Goal: Task Accomplishment & Management: Use online tool/utility

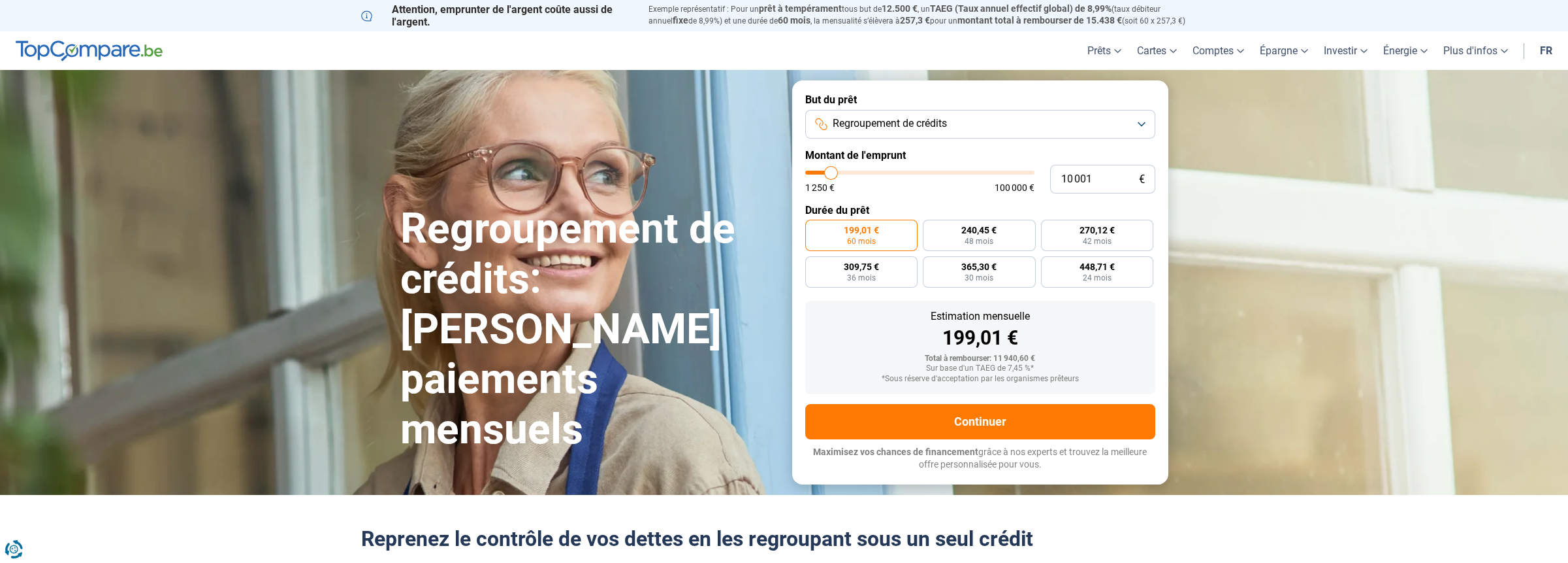
click at [909, 160] on label "Montant de l'emprunt" at bounding box center [980, 155] width 350 height 13
type input "48 250"
type input "48250"
click at [914, 174] on input "range" at bounding box center [919, 172] width 229 height 4
radio input "false"
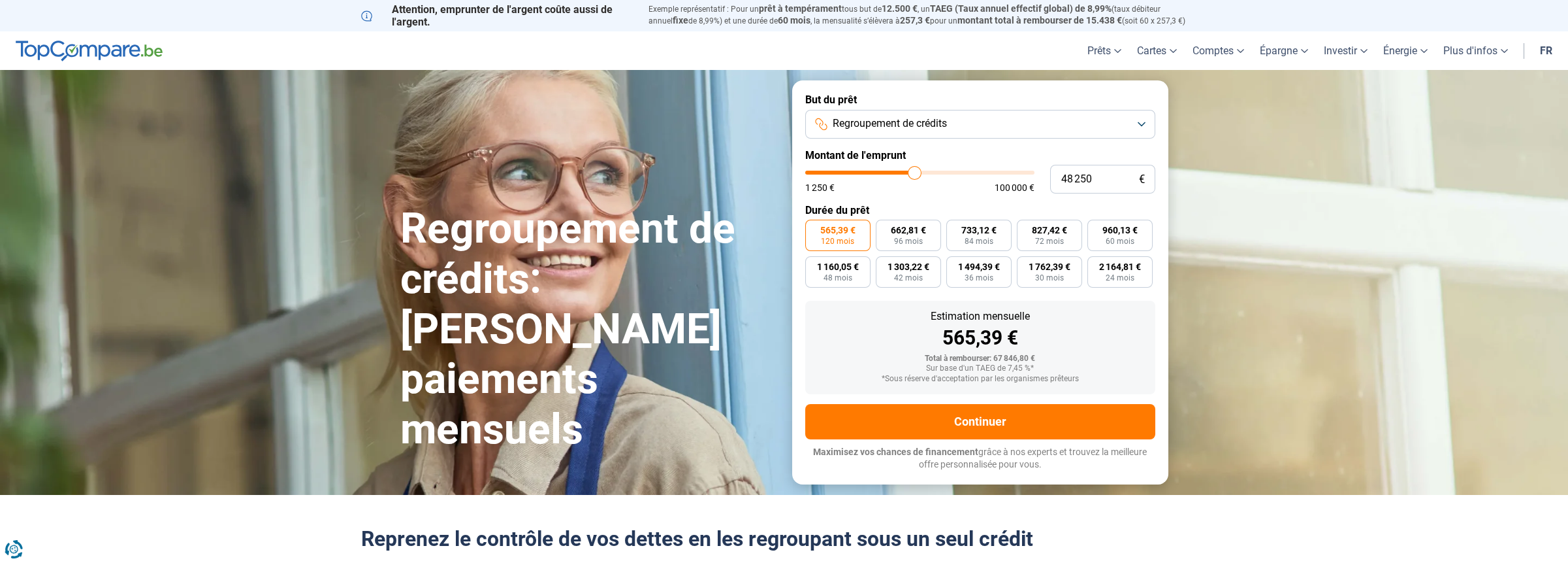
type input "55 250"
type input "55250"
type input "55 500"
type input "55500"
type input "57 250"
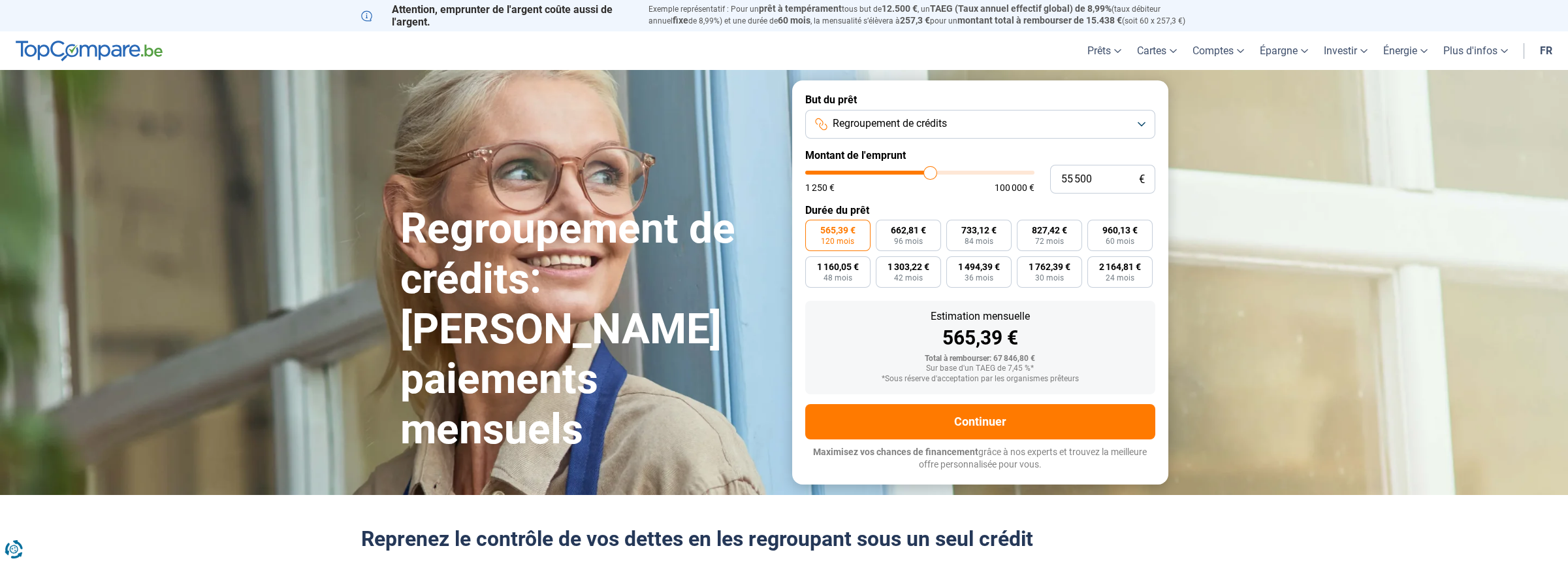
type input "57250"
type input "59 000"
type input "59000"
type input "61 000"
type input "61000"
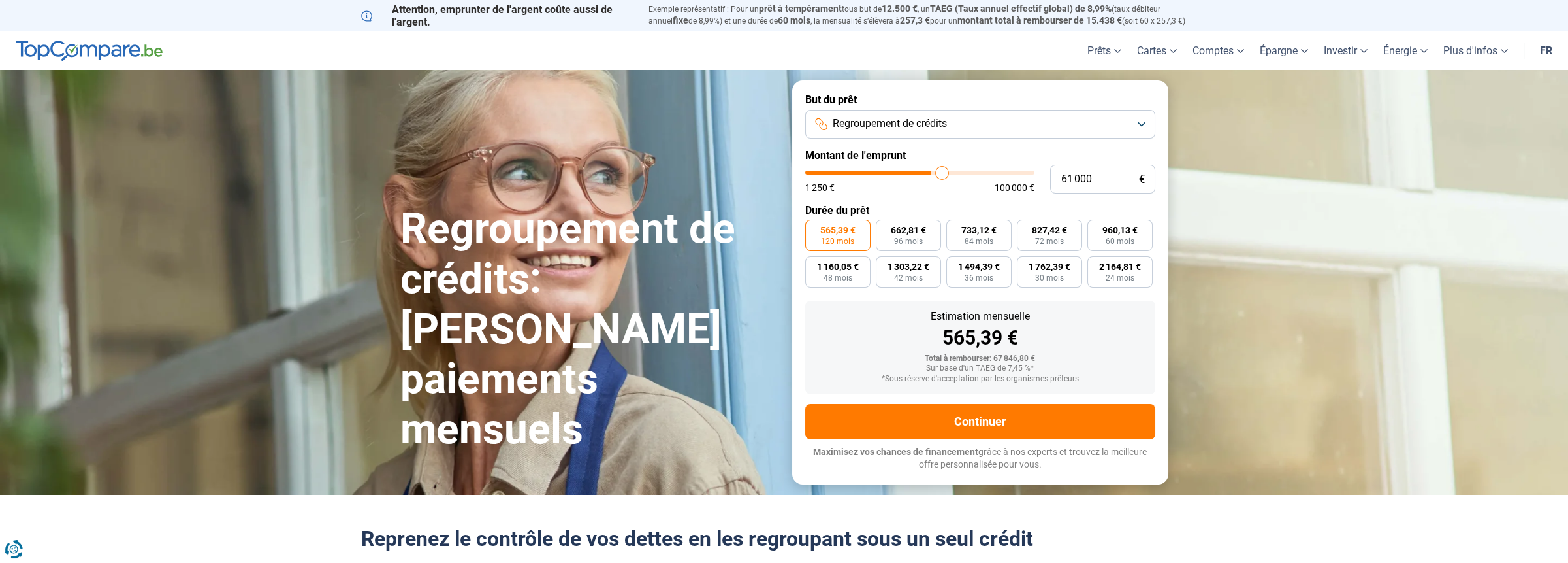
type input "62 500"
type input "62500"
type input "63 250"
type input "63250"
type input "63 750"
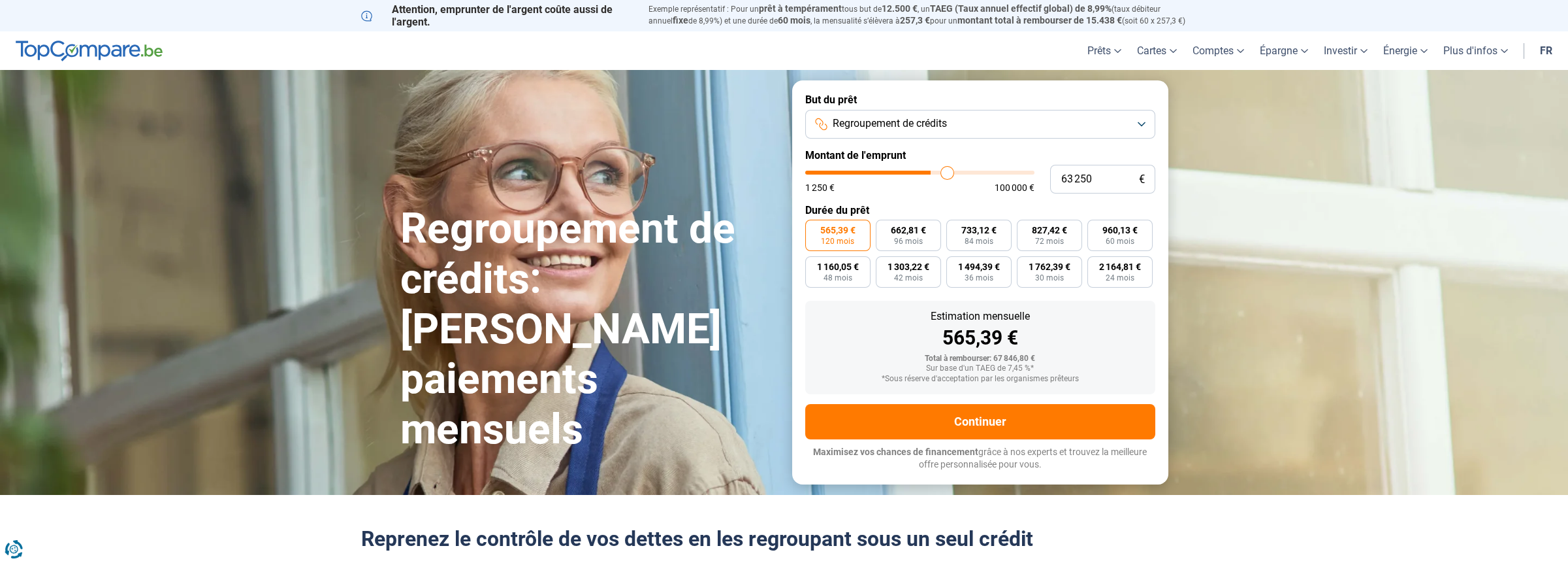
type input "63750"
type input "64 000"
type input "64000"
type input "64 750"
type input "64750"
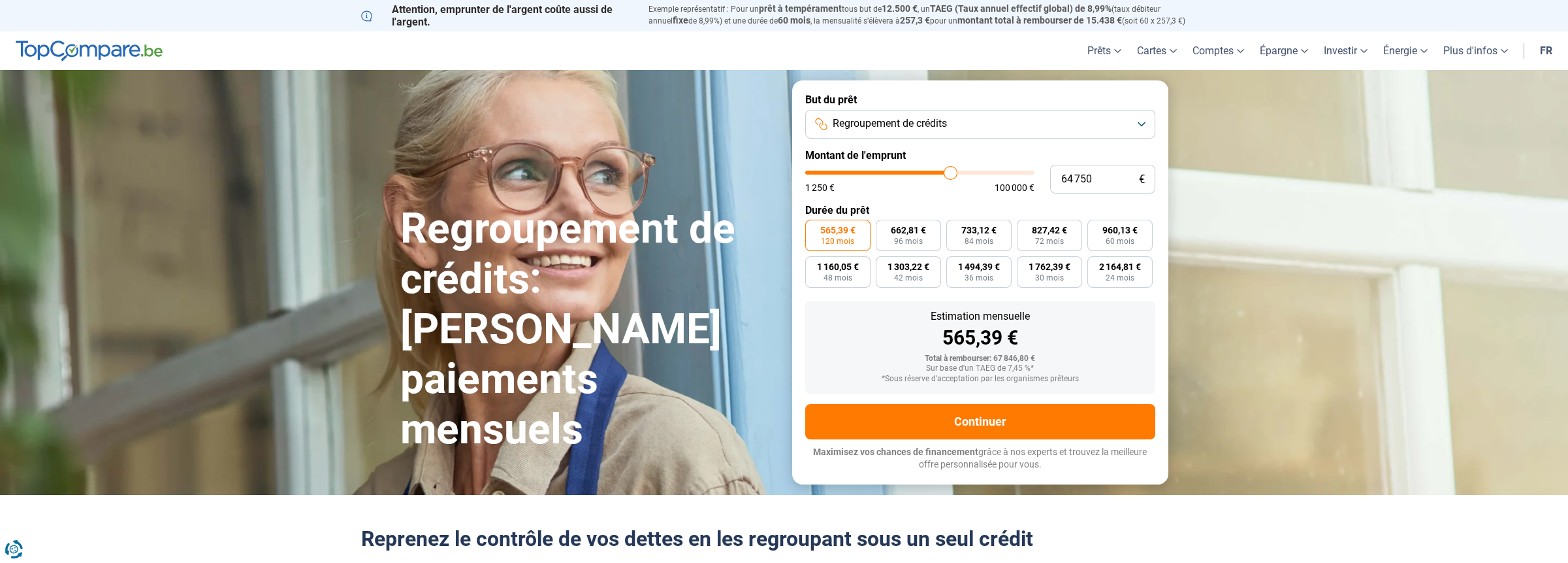
type input "65 000"
type input "65000"
type input "65 750"
type input "65750"
type input "65 500"
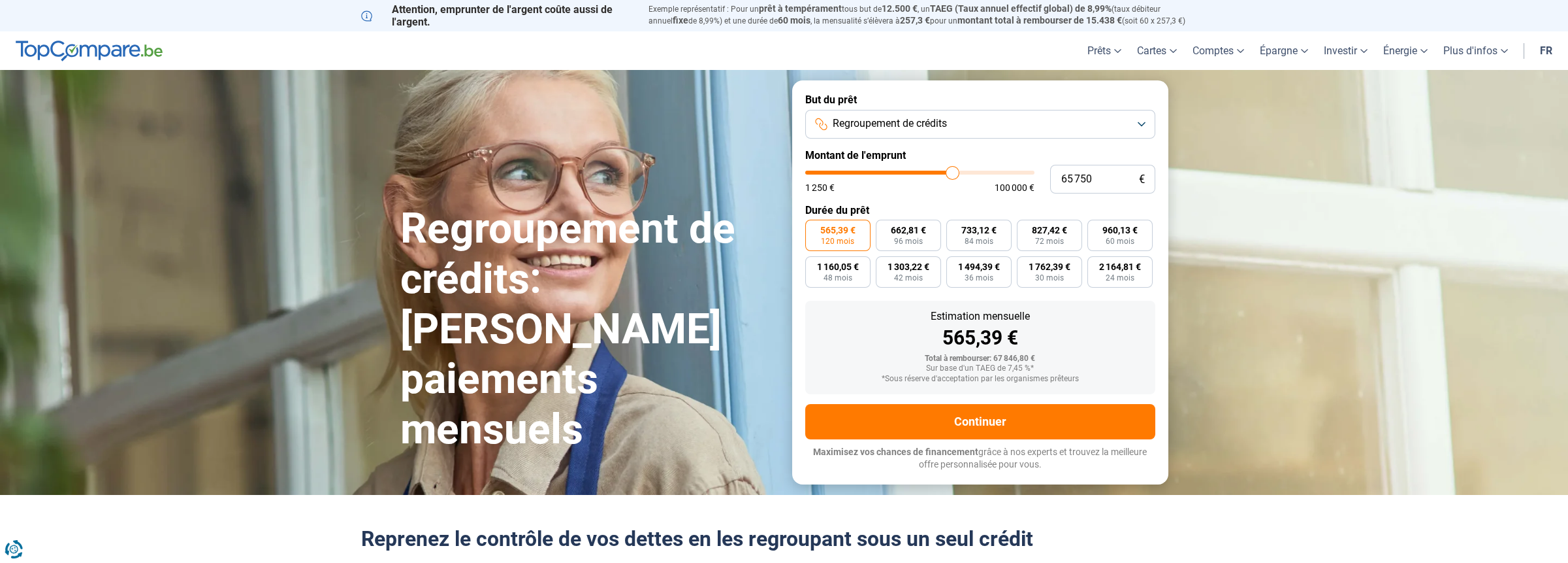
type input "65500"
type input "65 000"
type input "65000"
type input "63 750"
type input "63750"
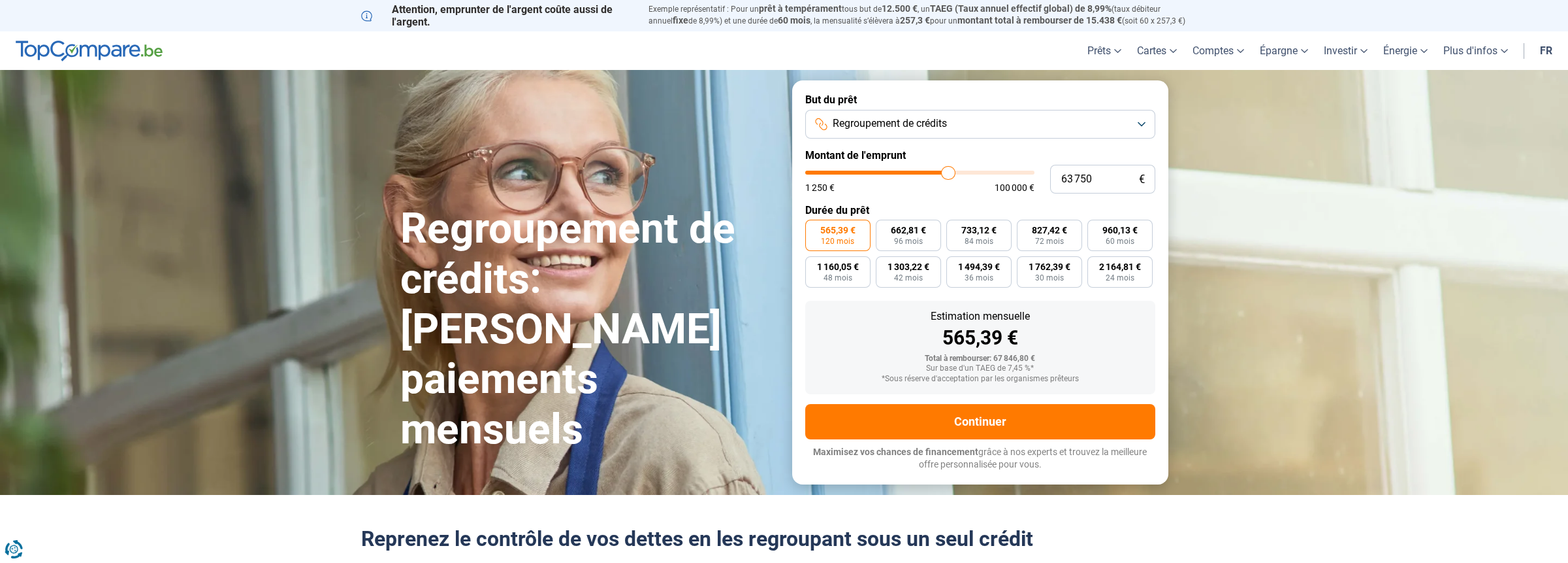
type input "63 500"
type input "63500"
type input "62 750"
type input "62750"
type input "62 000"
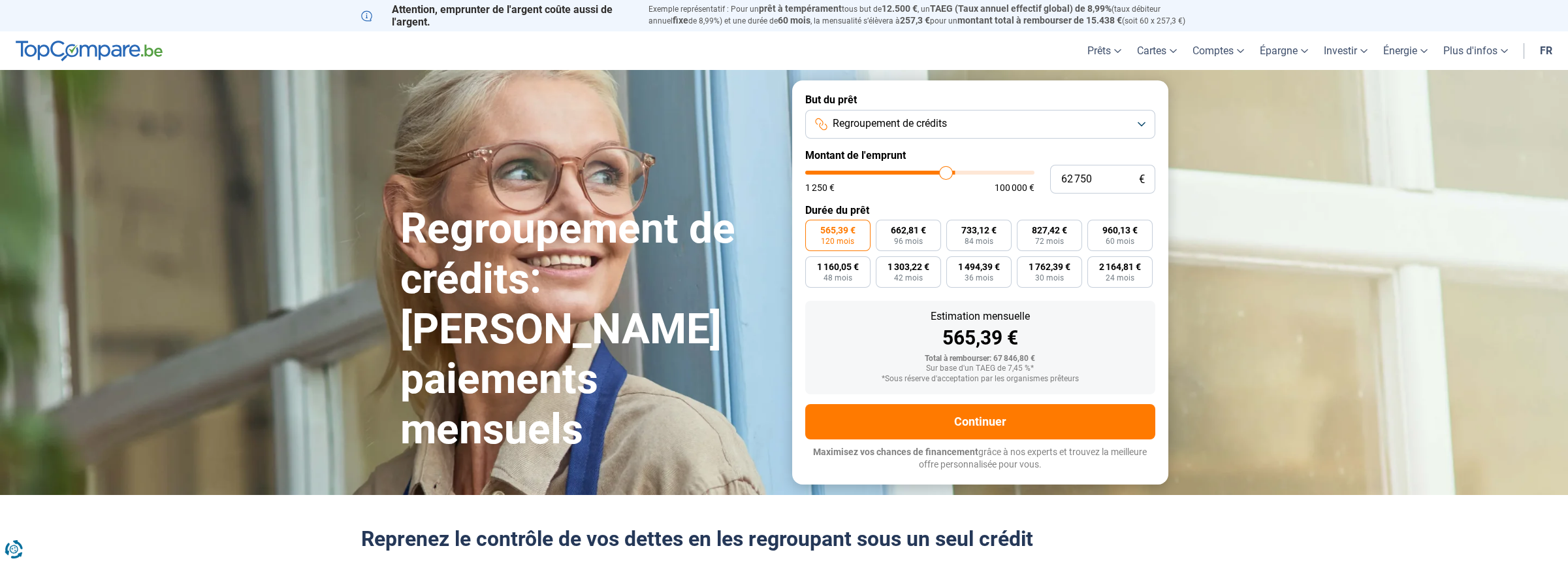
type input "62000"
type input "61 000"
type input "61000"
type input "60 000"
type input "60000"
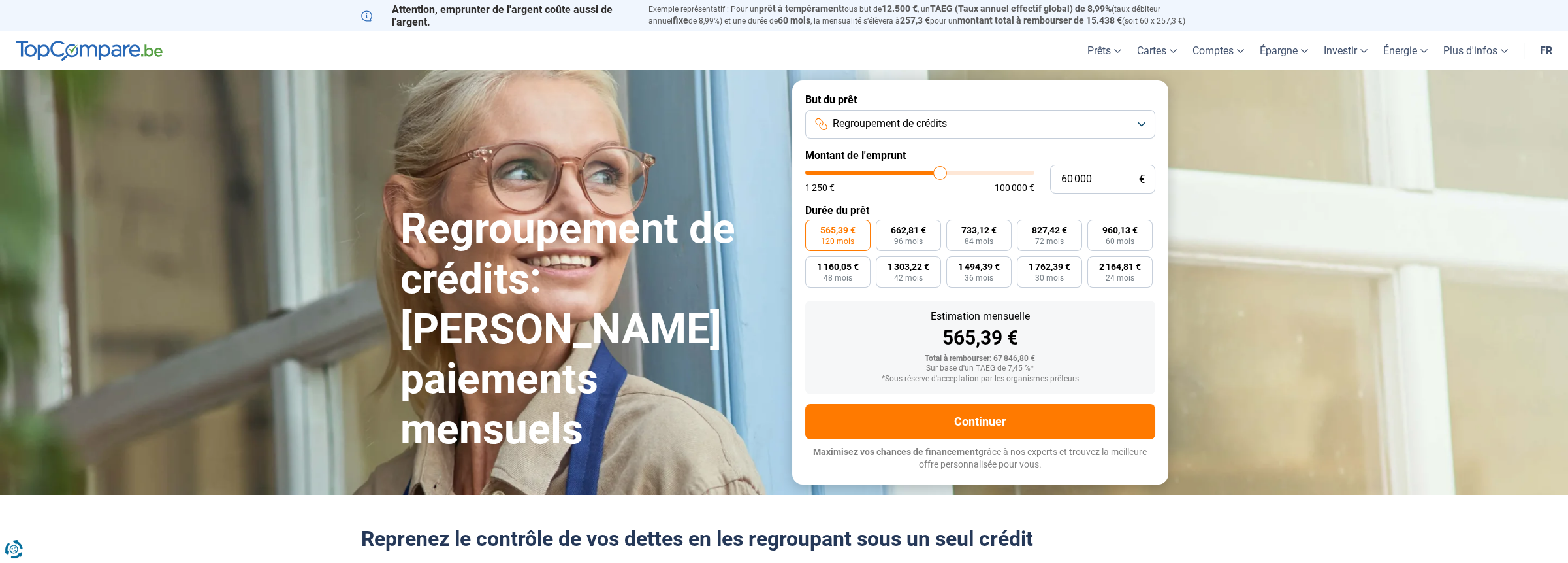
type input "59 250"
type input "59250"
type input "58 500"
type input "58500"
type input "57 750"
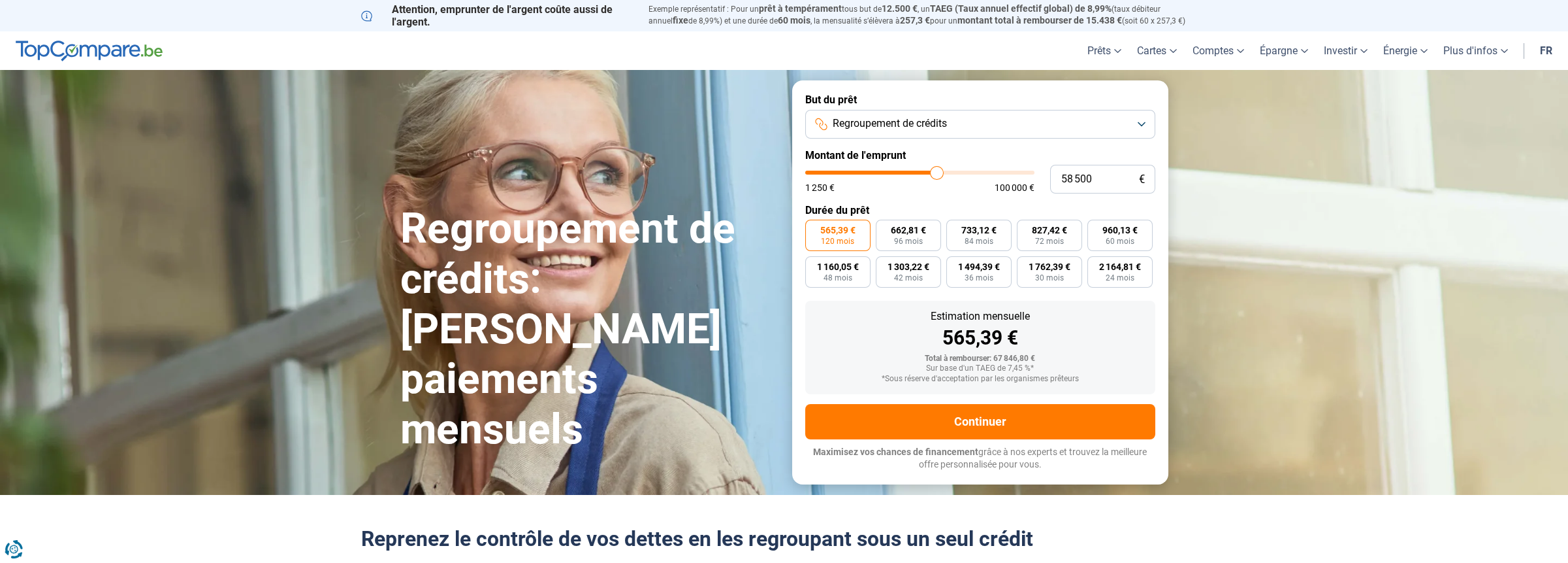
type input "57750"
type input "57 500"
type input "57500"
type input "57 250"
type input "57250"
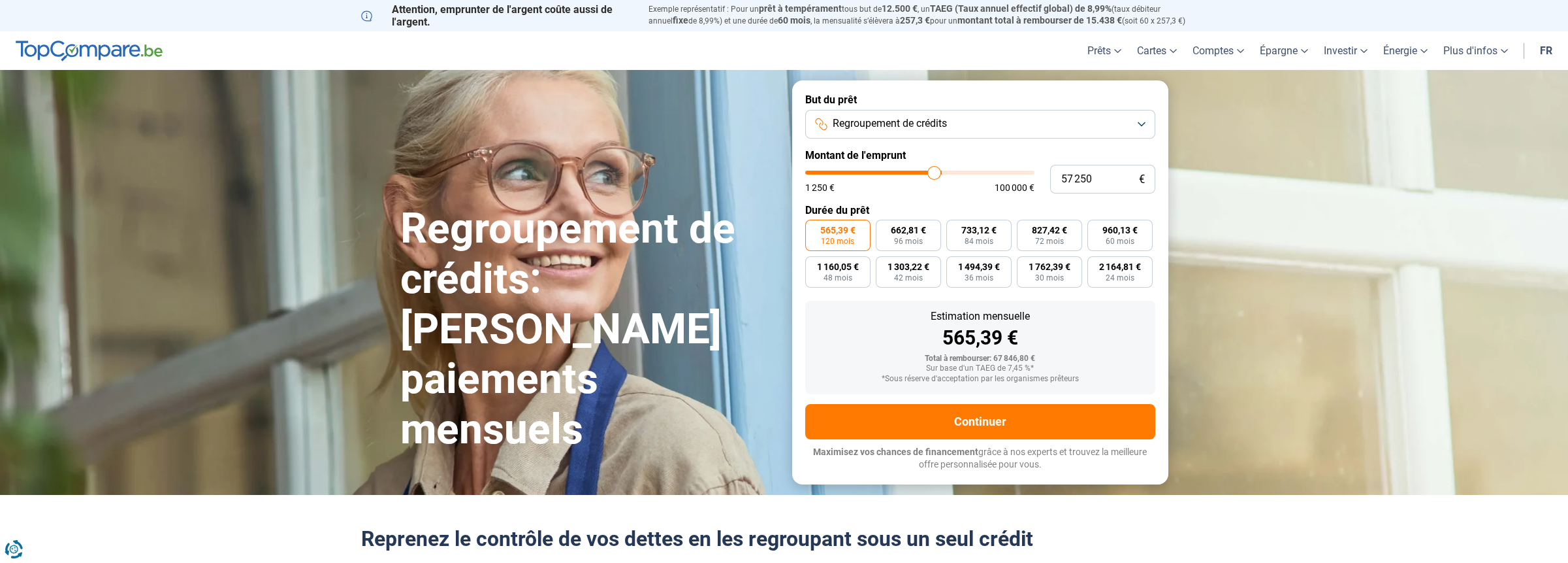
type input "57 000"
type input "57000"
type input "55 750"
type input "55750"
type input "55 250"
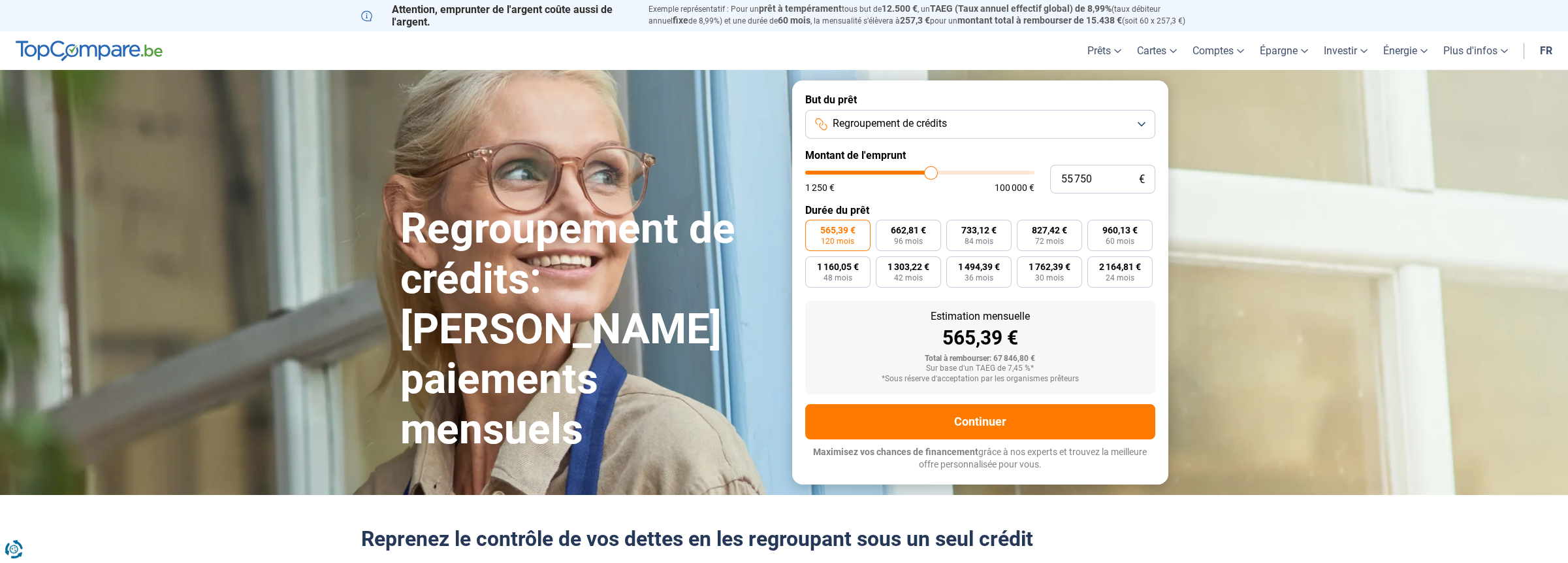
type input "55250"
type input "54 750"
type input "54750"
type input "54 500"
type input "54500"
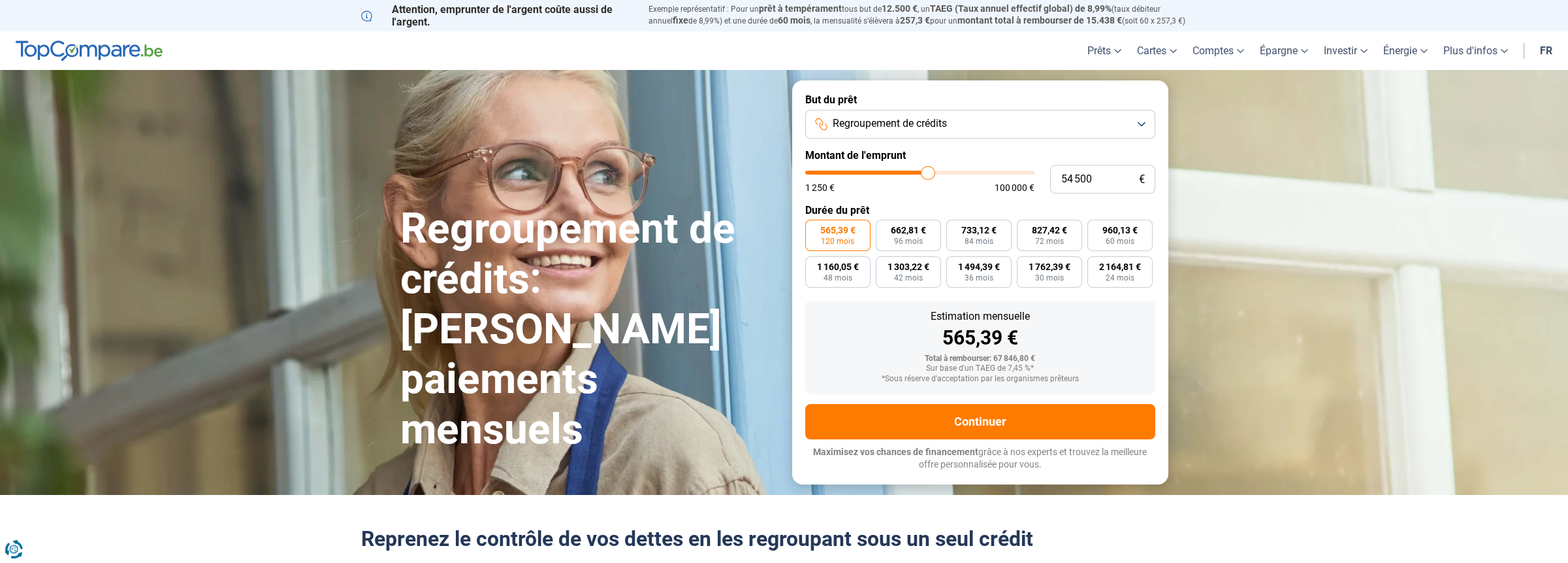
type input "54 250"
type input "54250"
type input "54 000"
type input "54000"
type input "52 750"
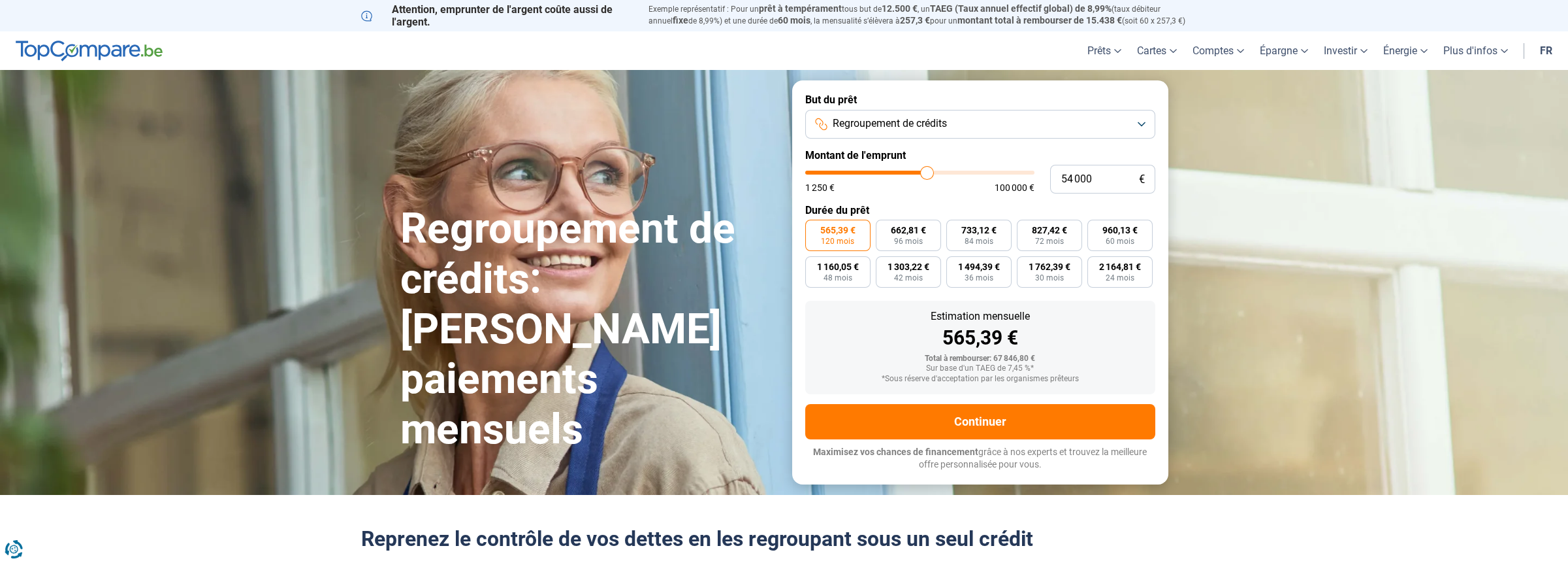
type input "52750"
type input "52 000"
type input "52000"
type input "51 250"
type input "51250"
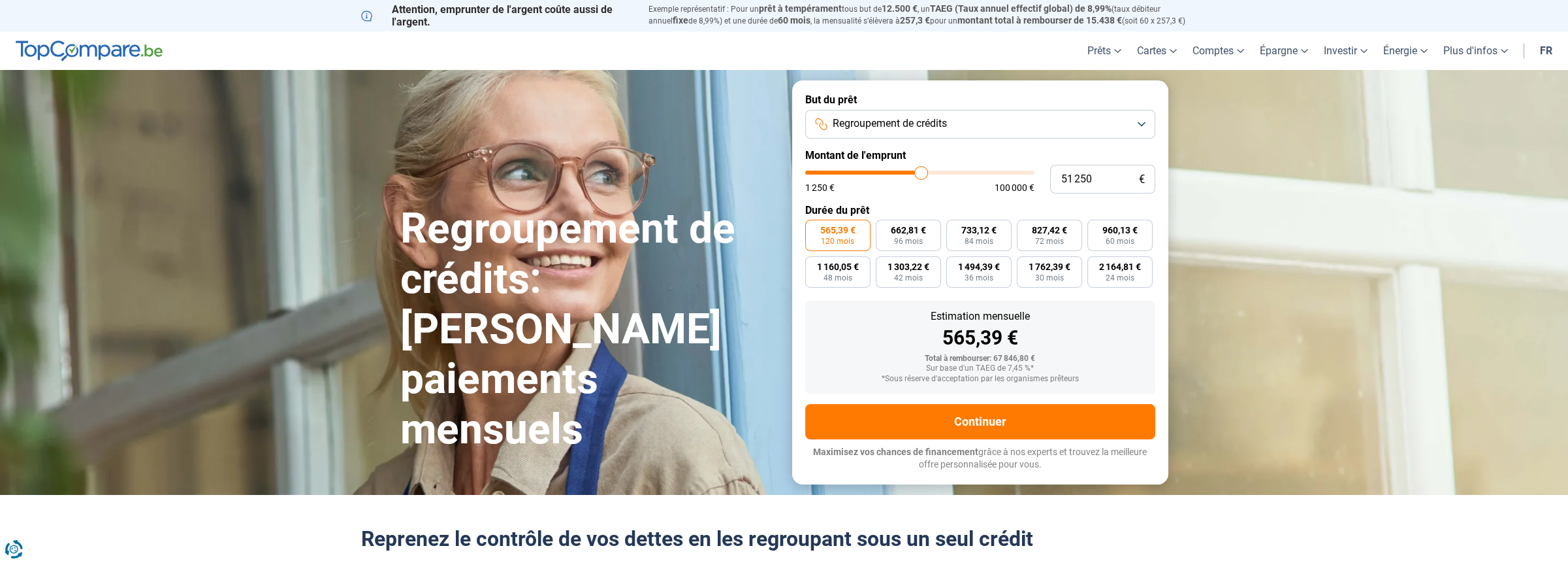
type input "50 750"
type input "50750"
type input "49 500"
type input "49500"
type input "49 000"
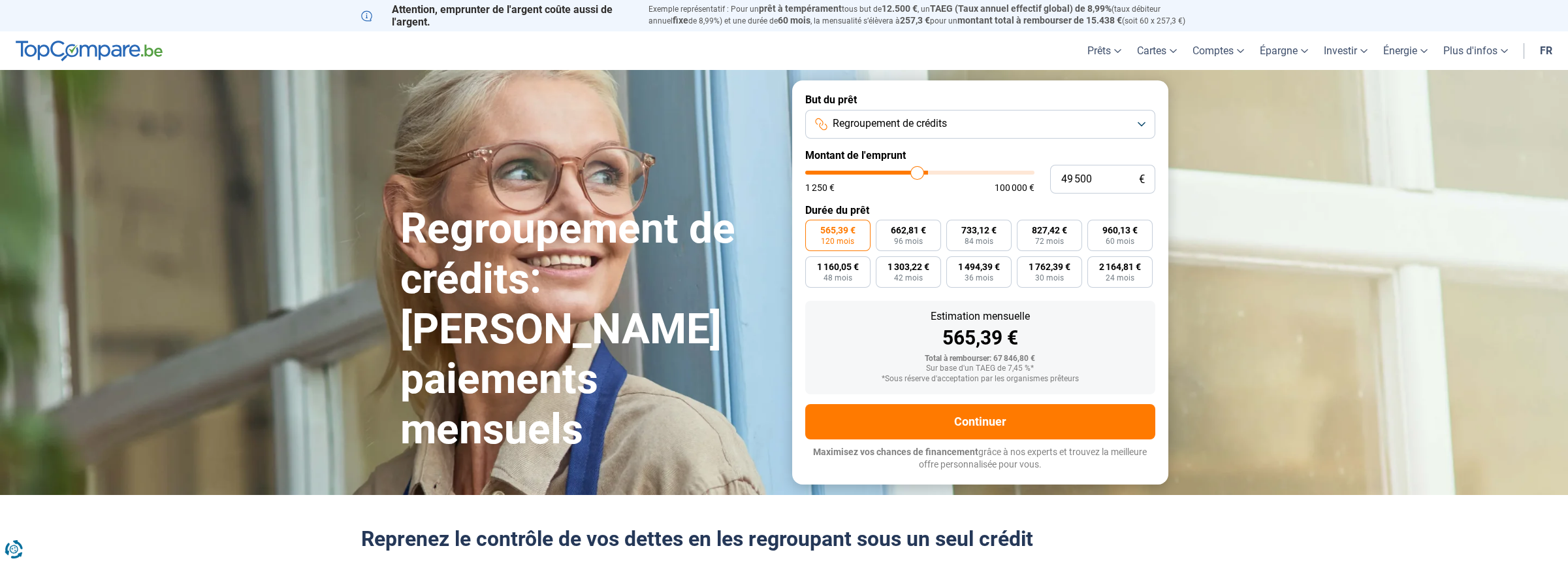
type input "49000"
type input "48 750"
type input "48750"
type input "48 000"
type input "48000"
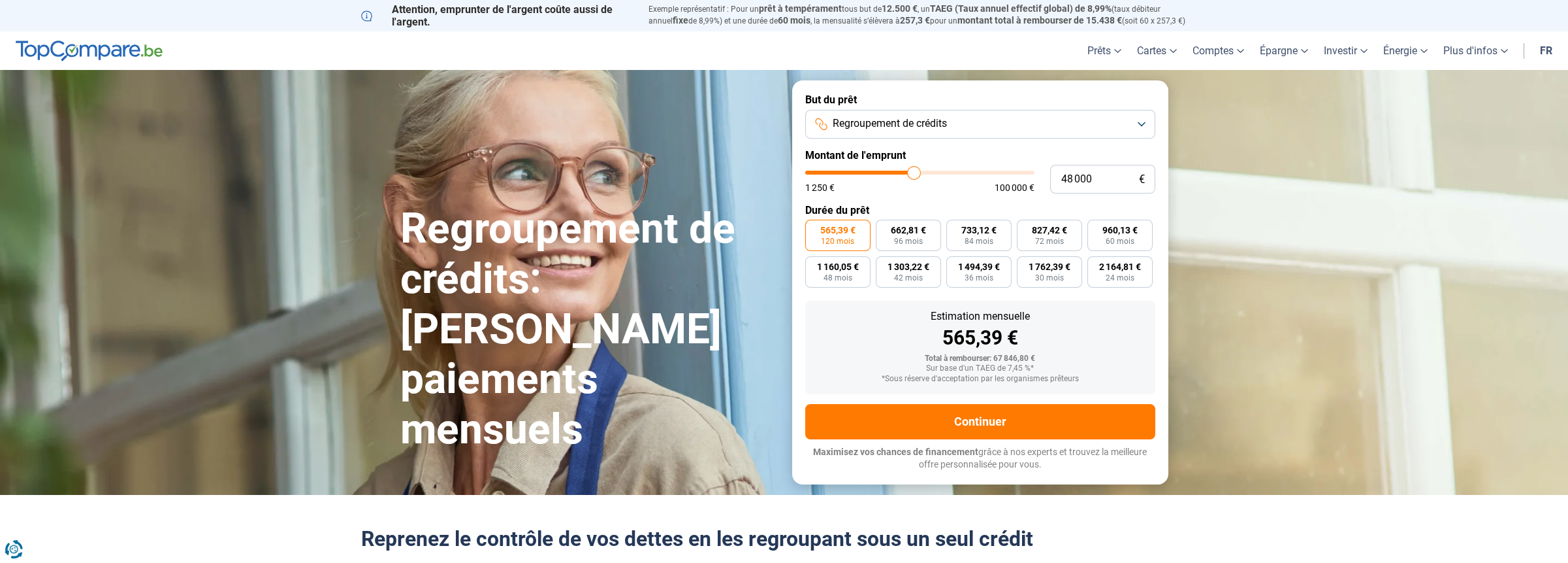
type input "47 750"
type input "47750"
type input "47 250"
type input "47250"
type input "46 750"
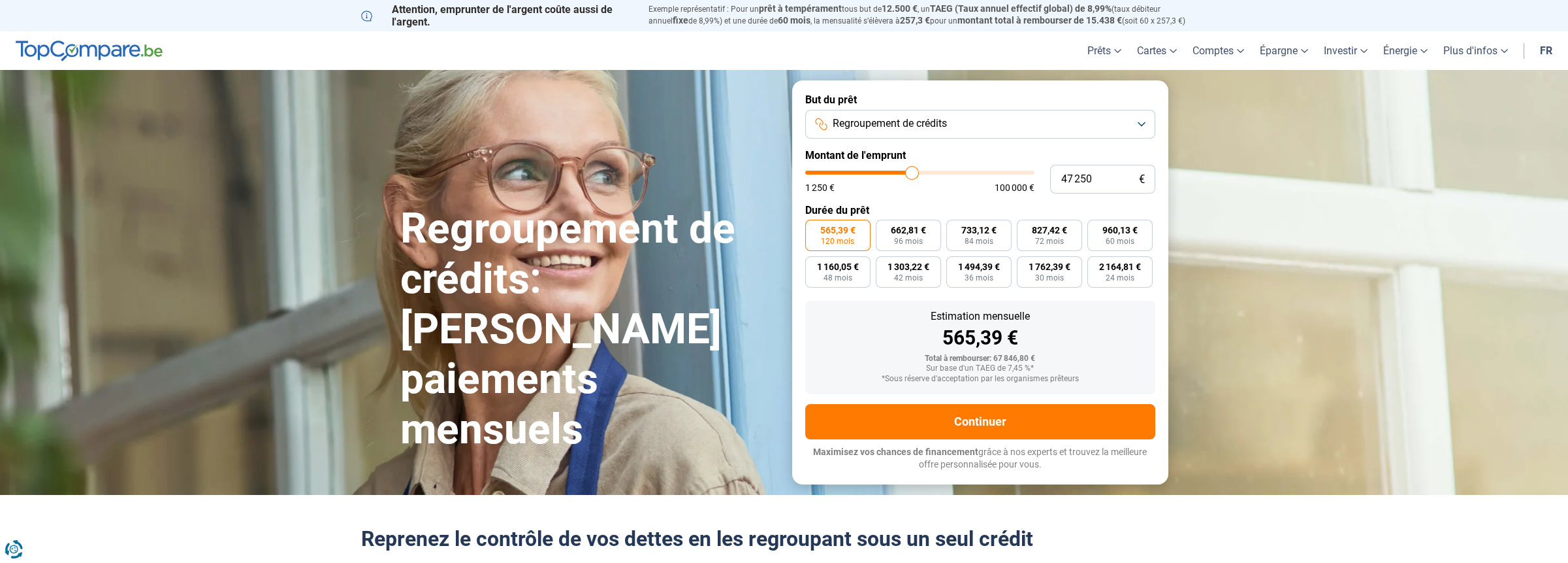
type input "46750"
type input "46 500"
type input "46500"
type input "46 250"
type input "46250"
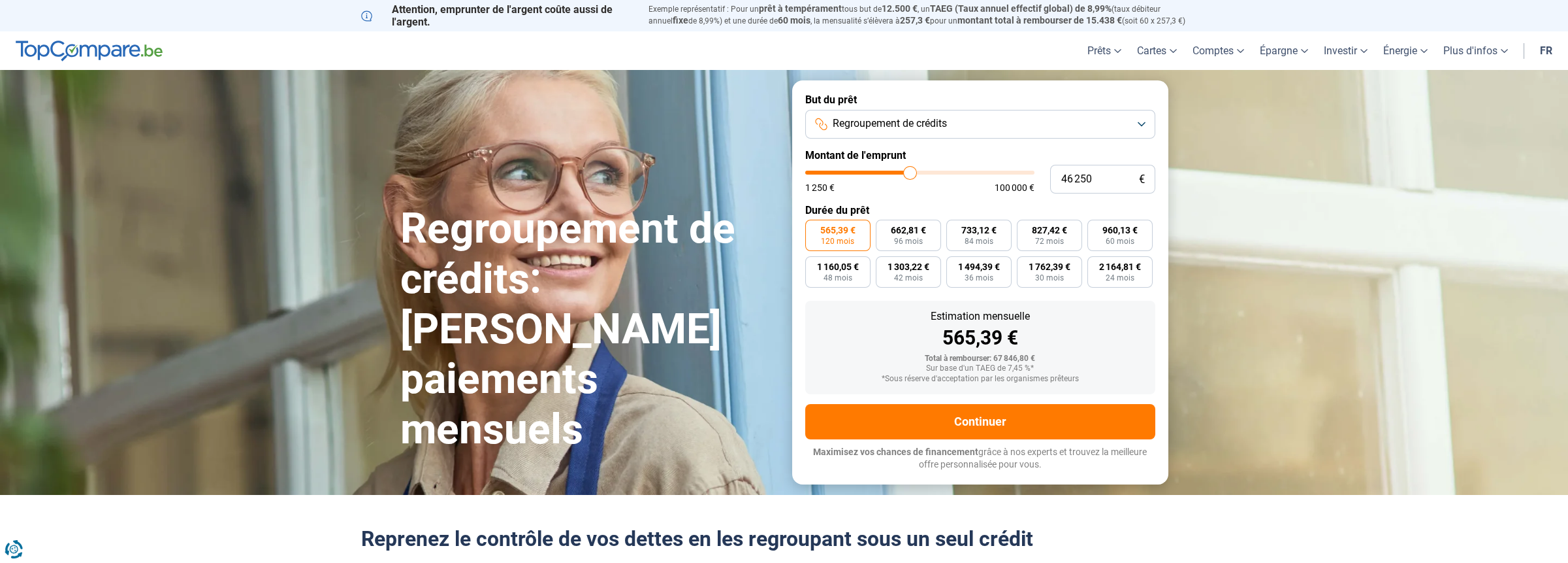
type input "45 750"
type input "45750"
type input "45 000"
type input "45000"
type input "44 750"
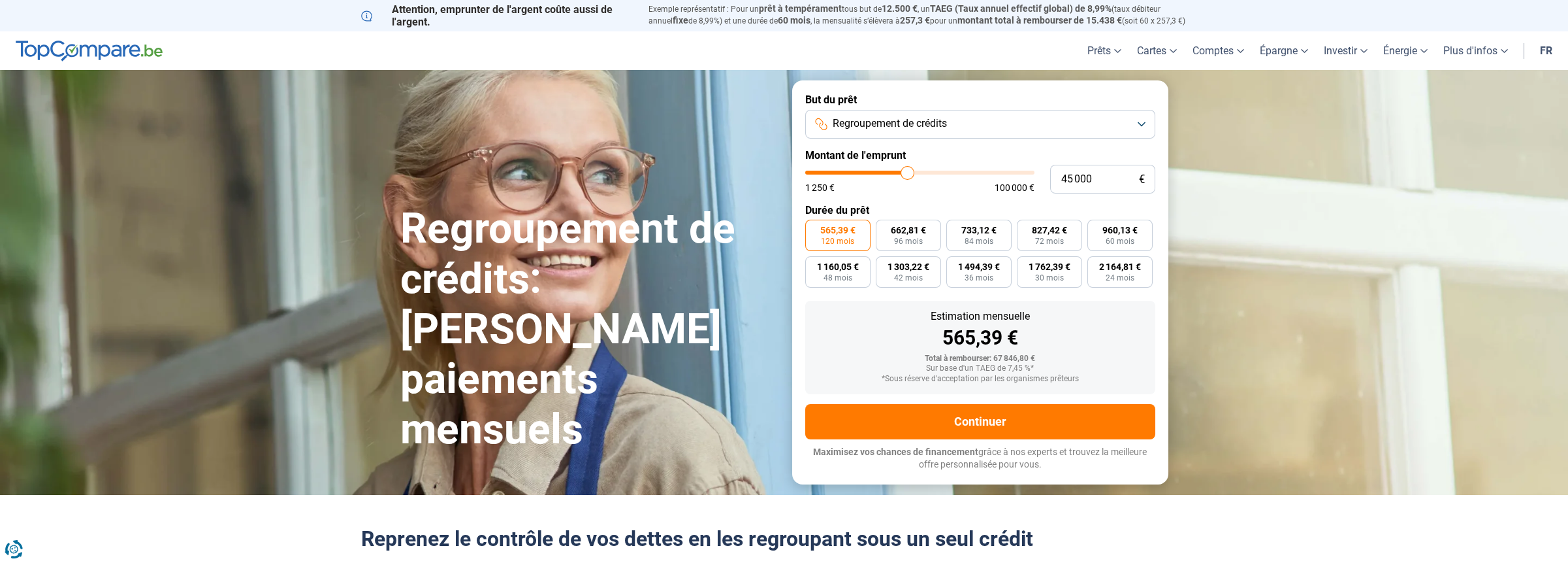
type input "44750"
type input "44 250"
type input "44250"
type input "43 500"
type input "43500"
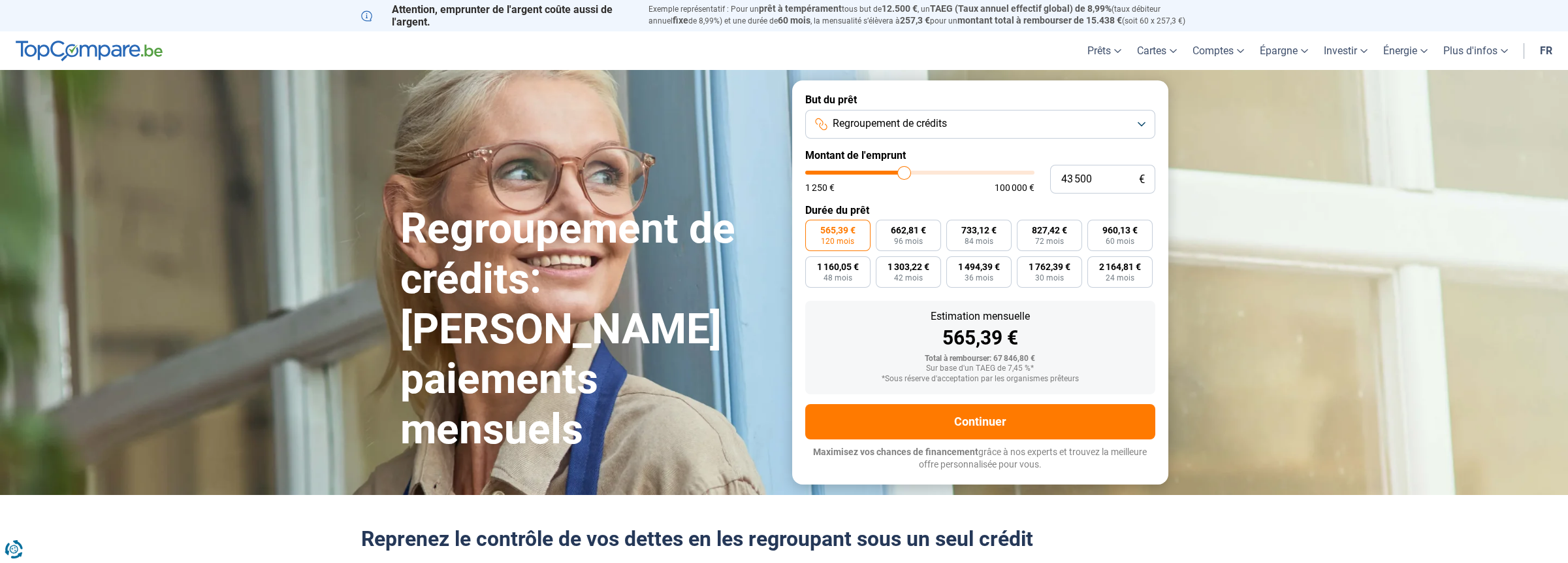
type input "42 500"
type input "42500"
type input "41 750"
type input "41750"
type input "41 500"
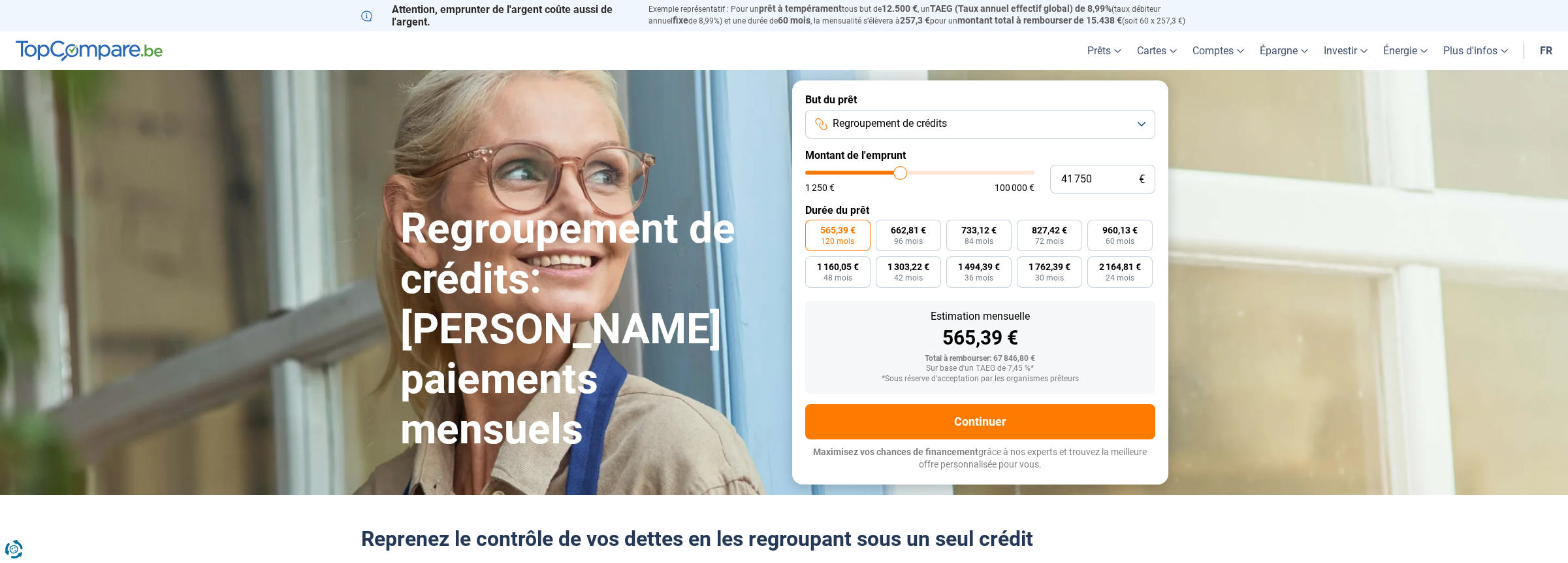
type input "41500"
type input "41 000"
type input "41000"
type input "40 500"
type input "40500"
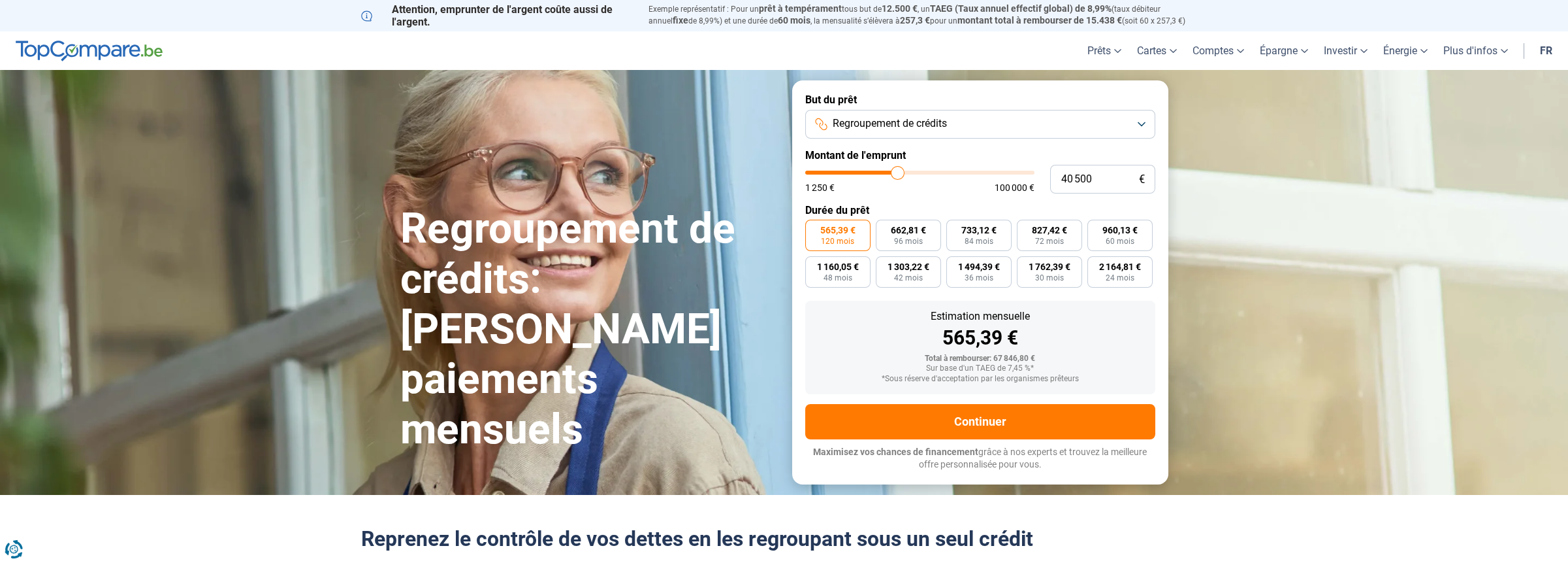
type input "40 000"
type input "40000"
type input "39 750"
type input "39750"
type input "39 500"
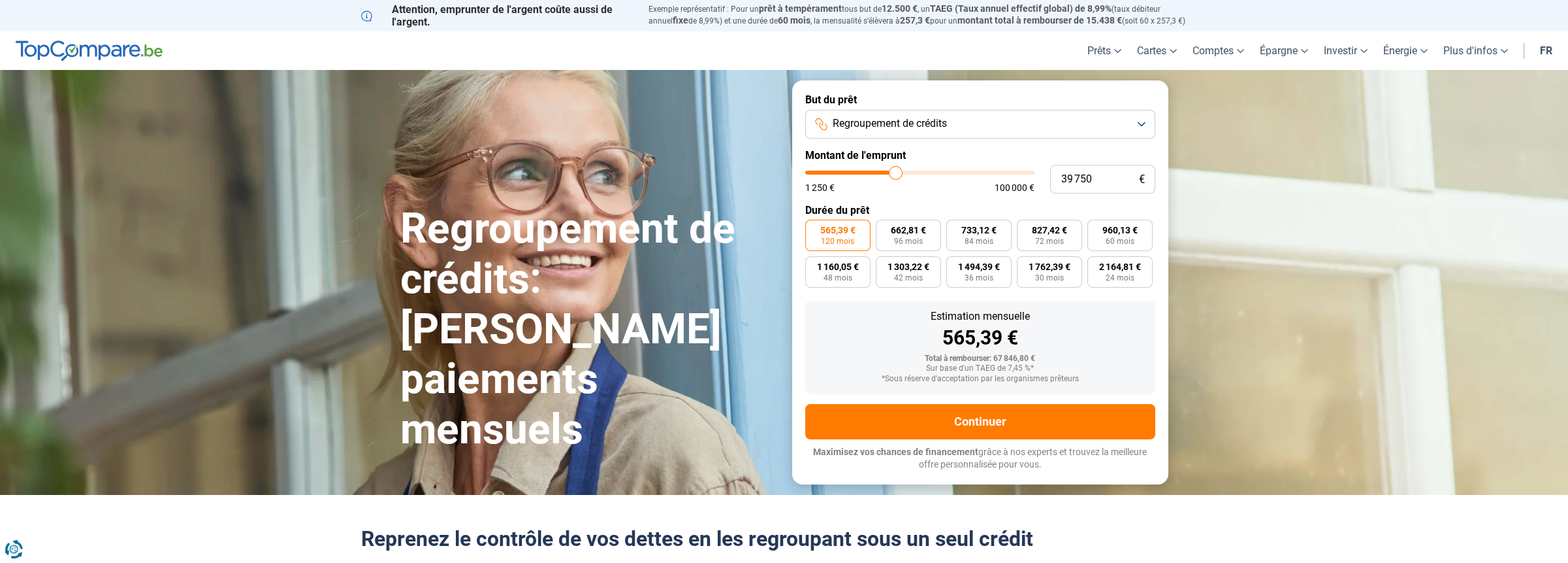
type input "39500"
type input "40 250"
type input "40250"
type input "40 500"
type input "40500"
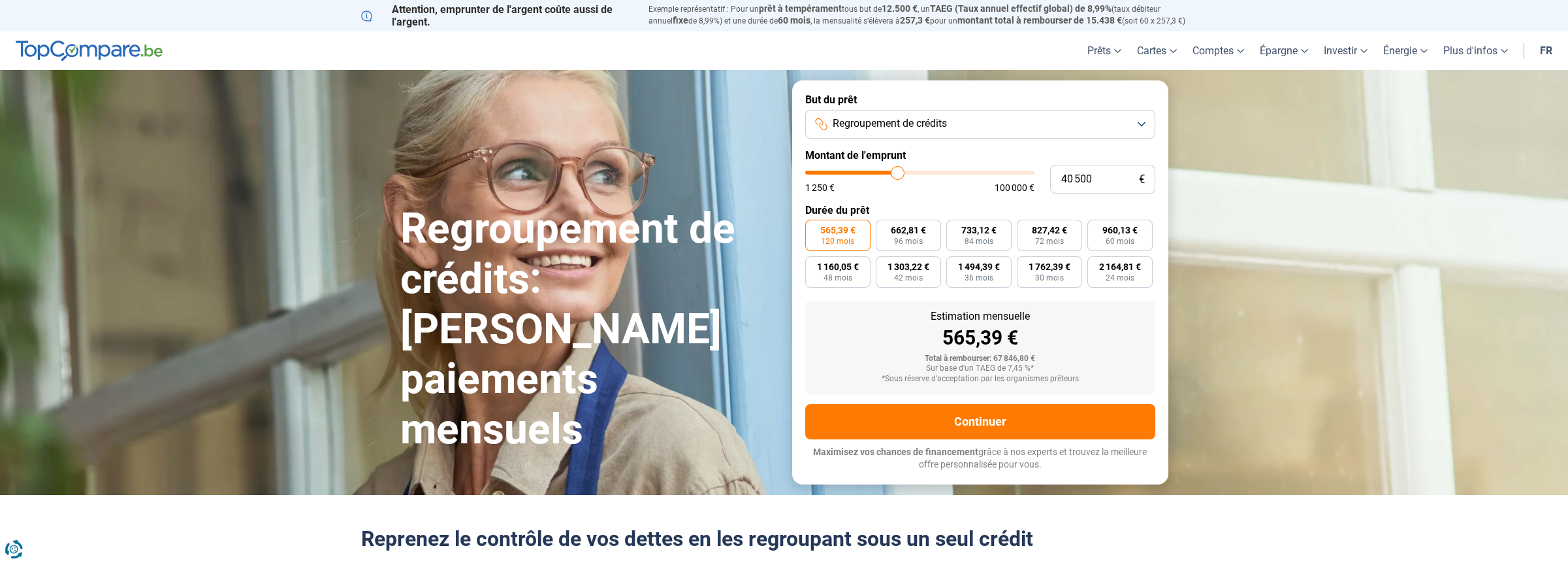
type input "40 750"
type input "40750"
type input "41 000"
type input "41000"
type input "40 500"
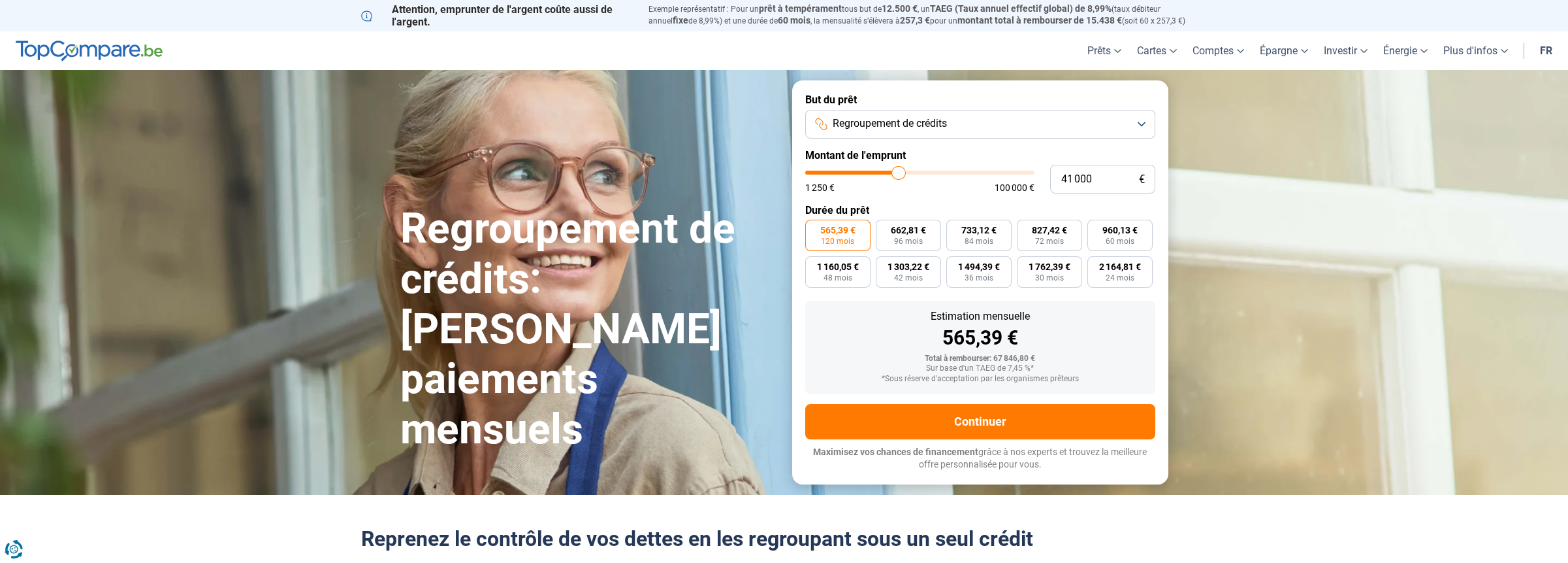
type input "40500"
type input "40 000"
drag, startPoint x: 929, startPoint y: 175, endPoint x: 896, endPoint y: 165, distance: 34.5
type input "40000"
click at [896, 170] on input "range" at bounding box center [919, 172] width 229 height 4
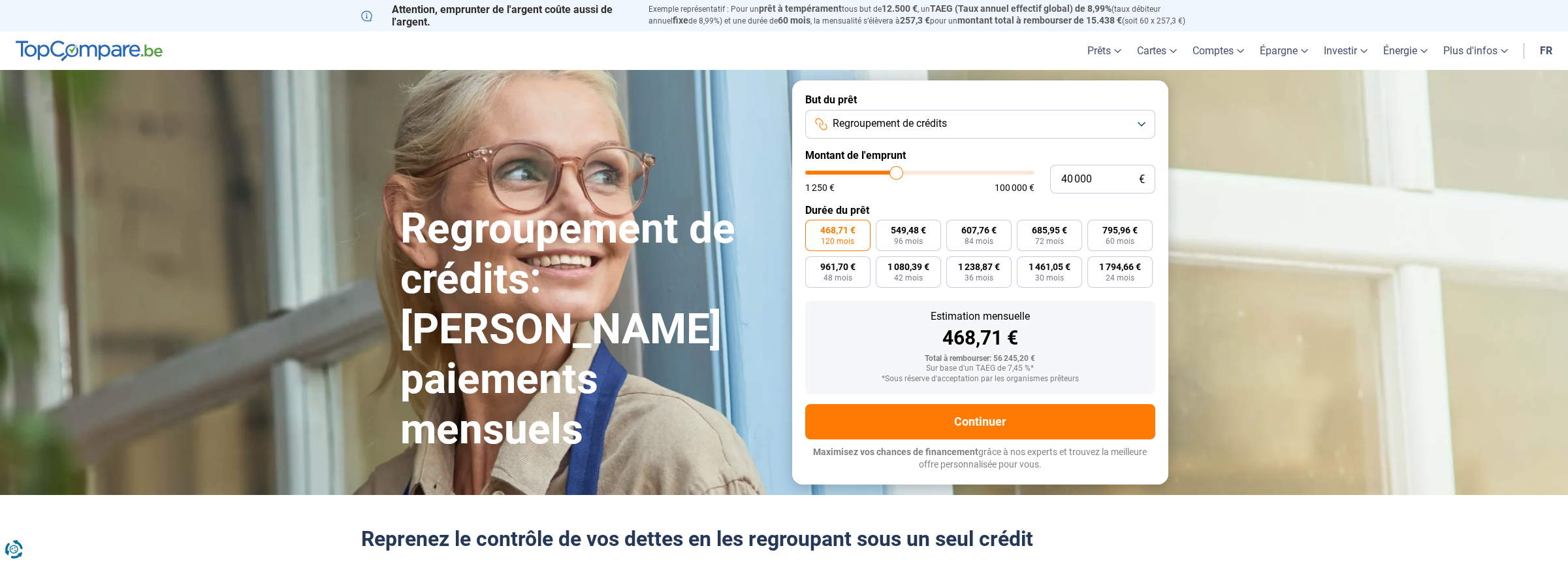
type input "52 000"
type input "52000"
click at [922, 170] on input "range" at bounding box center [919, 172] width 229 height 4
type input "55 250"
type input "55250"
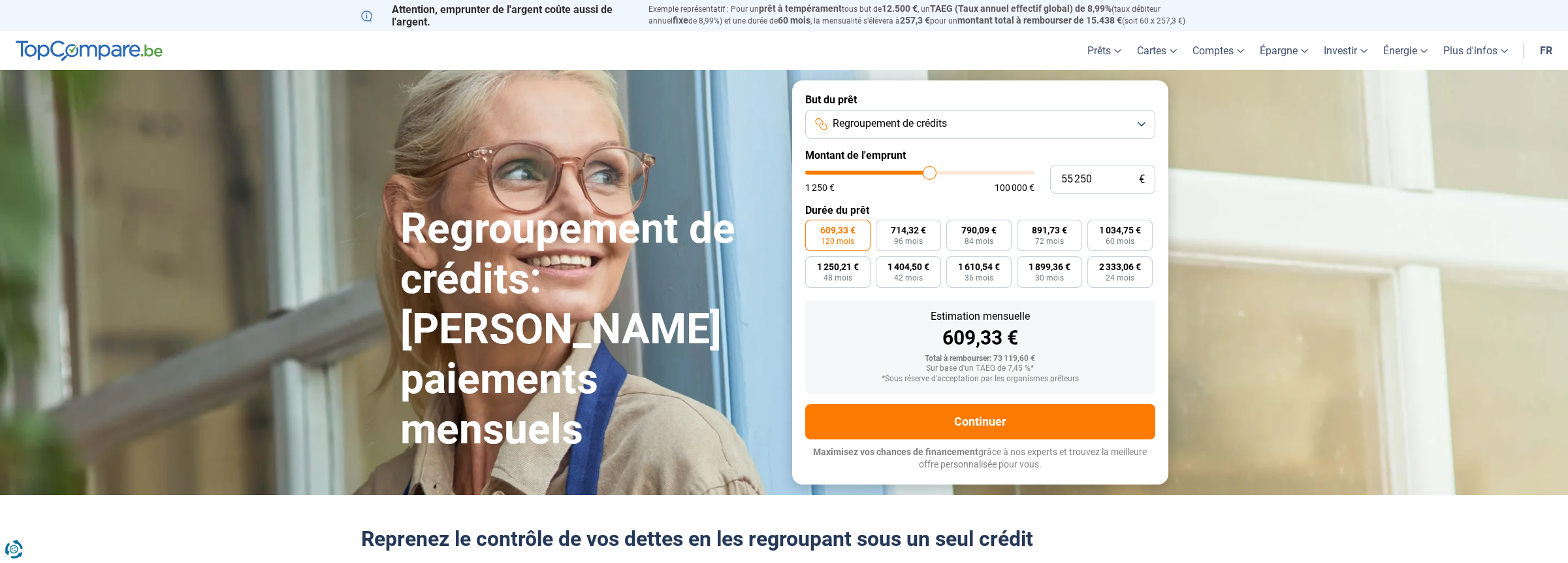
type input "56 500"
type input "56500"
type input "56 750"
type input "56750"
type input "57 000"
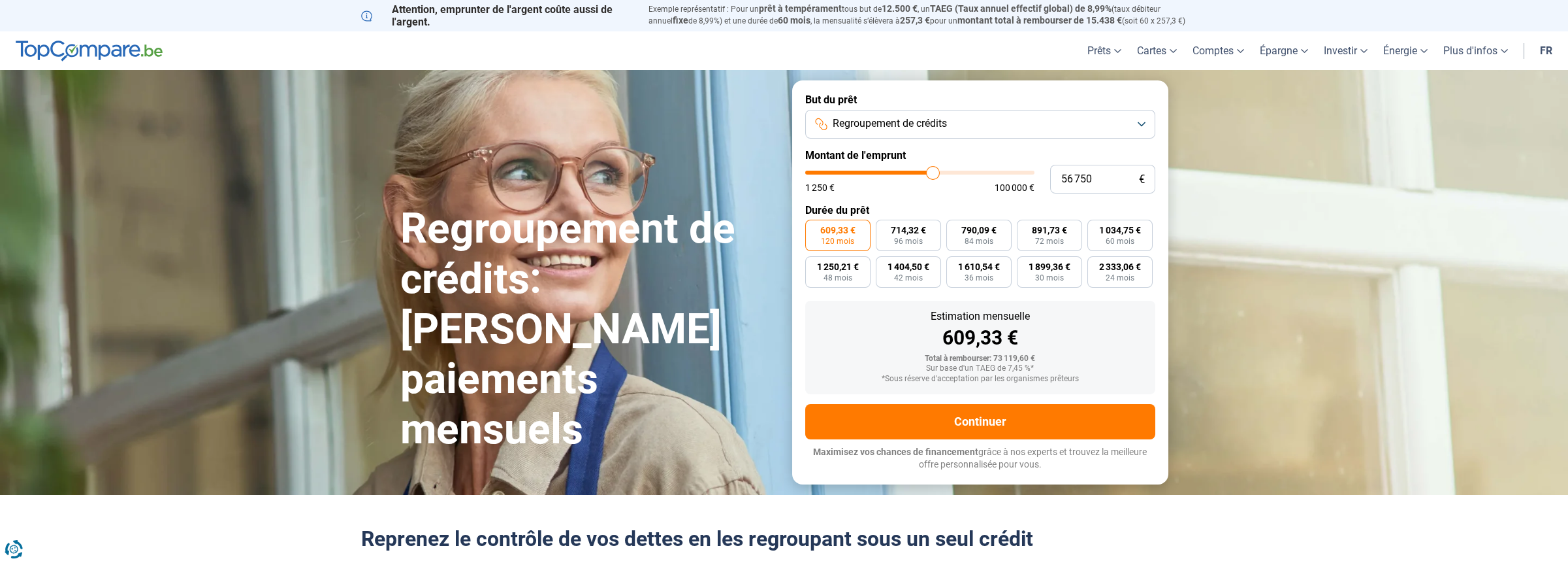
type input "57000"
type input "58 250"
type input "58250"
type input "58 500"
type input "58500"
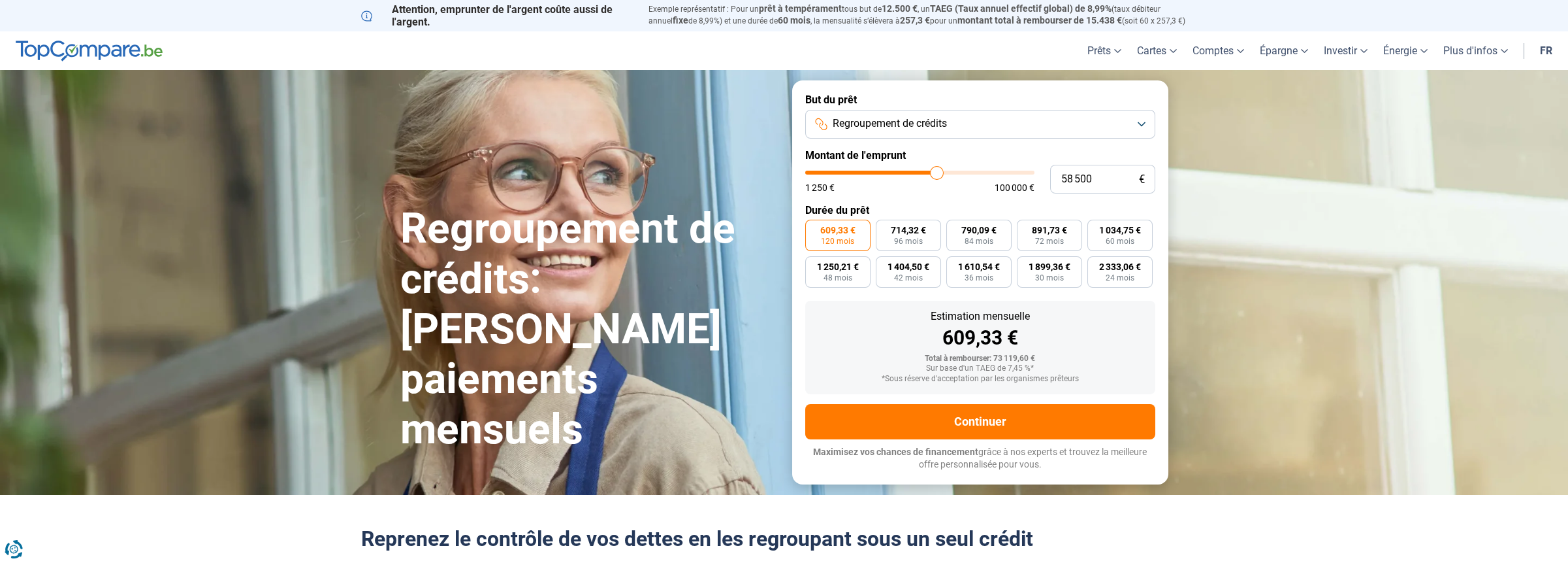
type input "58 750"
type input "58750"
type input "59 250"
type input "59250"
type input "60 500"
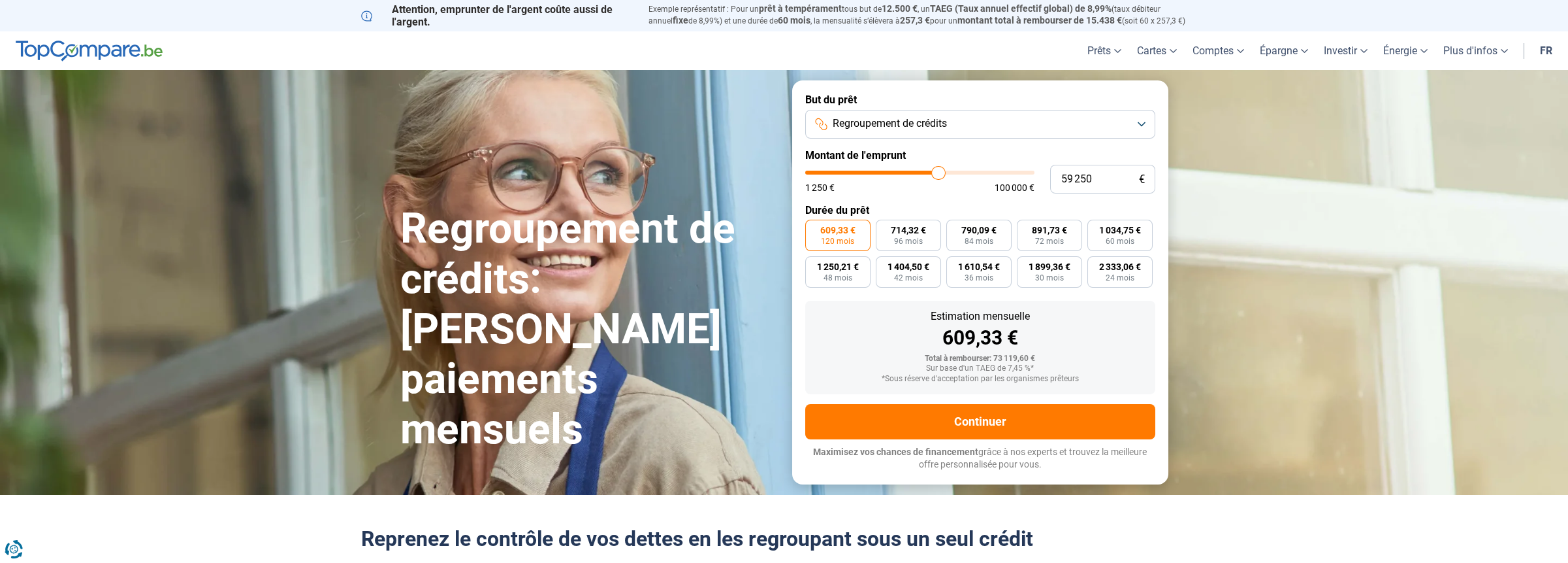
type input "60500"
type input "61 250"
type input "61250"
type input "61 750"
type input "61750"
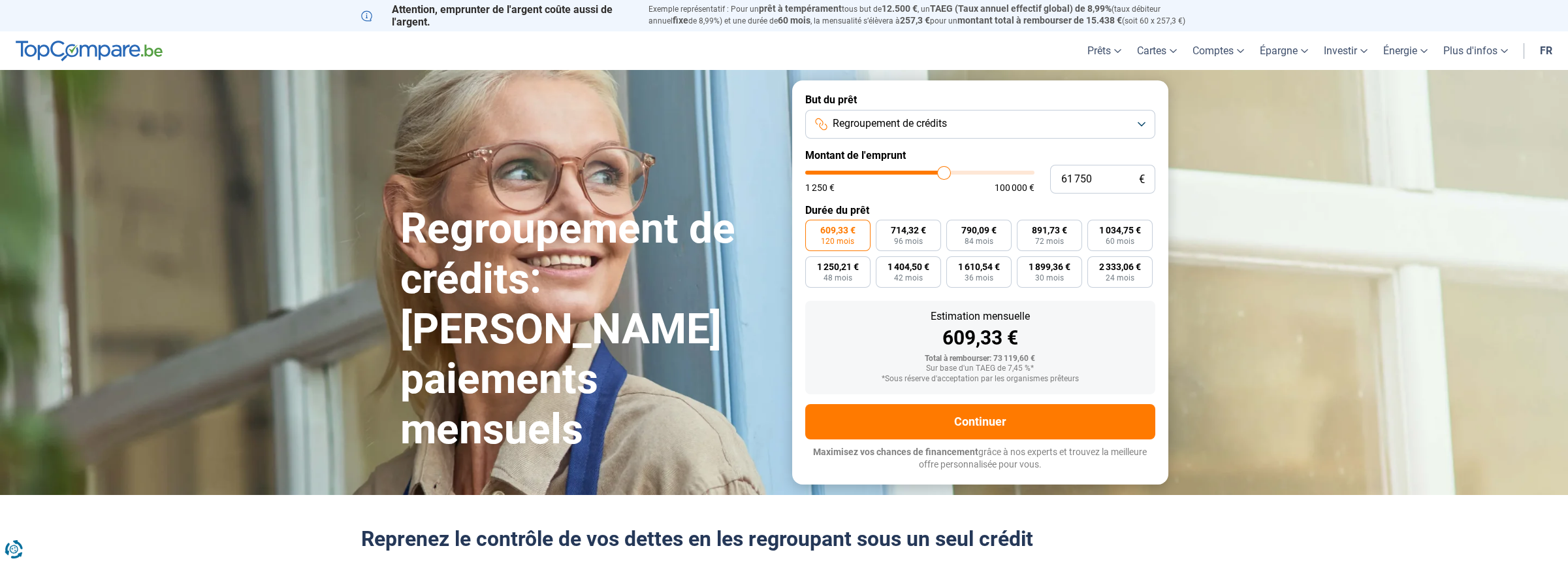
type input "62 000"
type input "62000"
type input "62 750"
type input "62750"
type input "63 750"
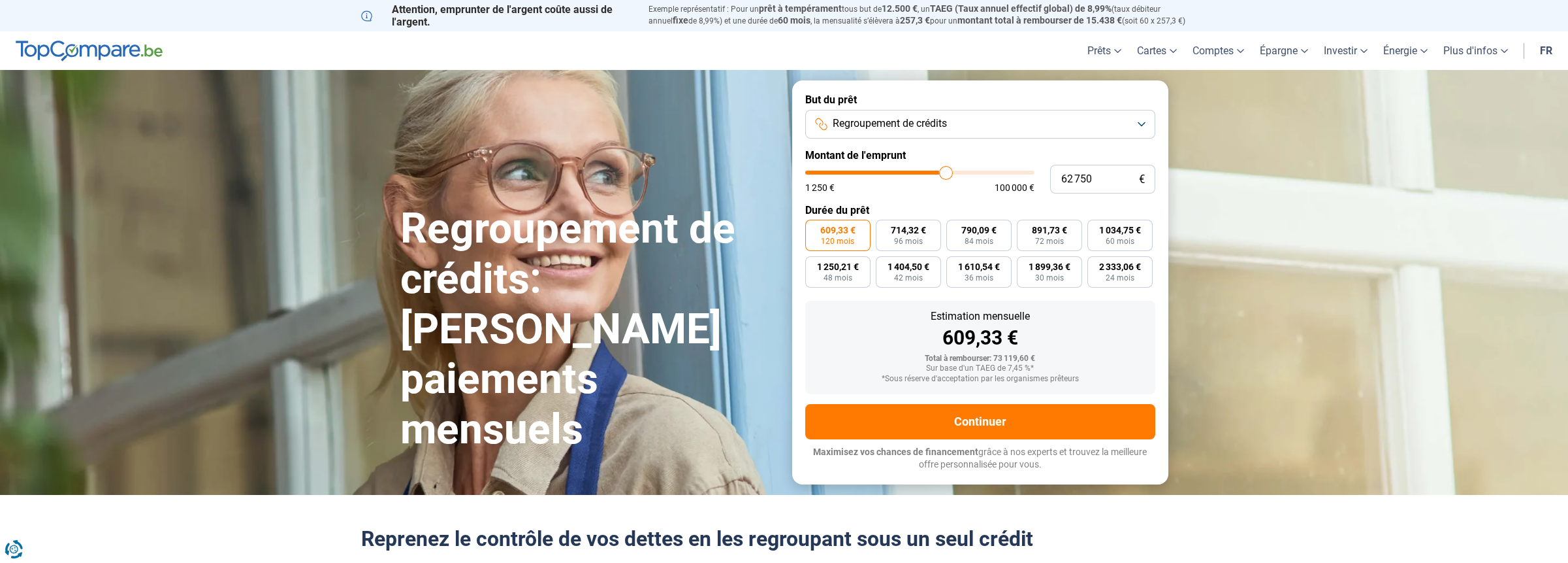
type input "63750"
type input "64 250"
type input "64250"
type input "65 000"
type input "65000"
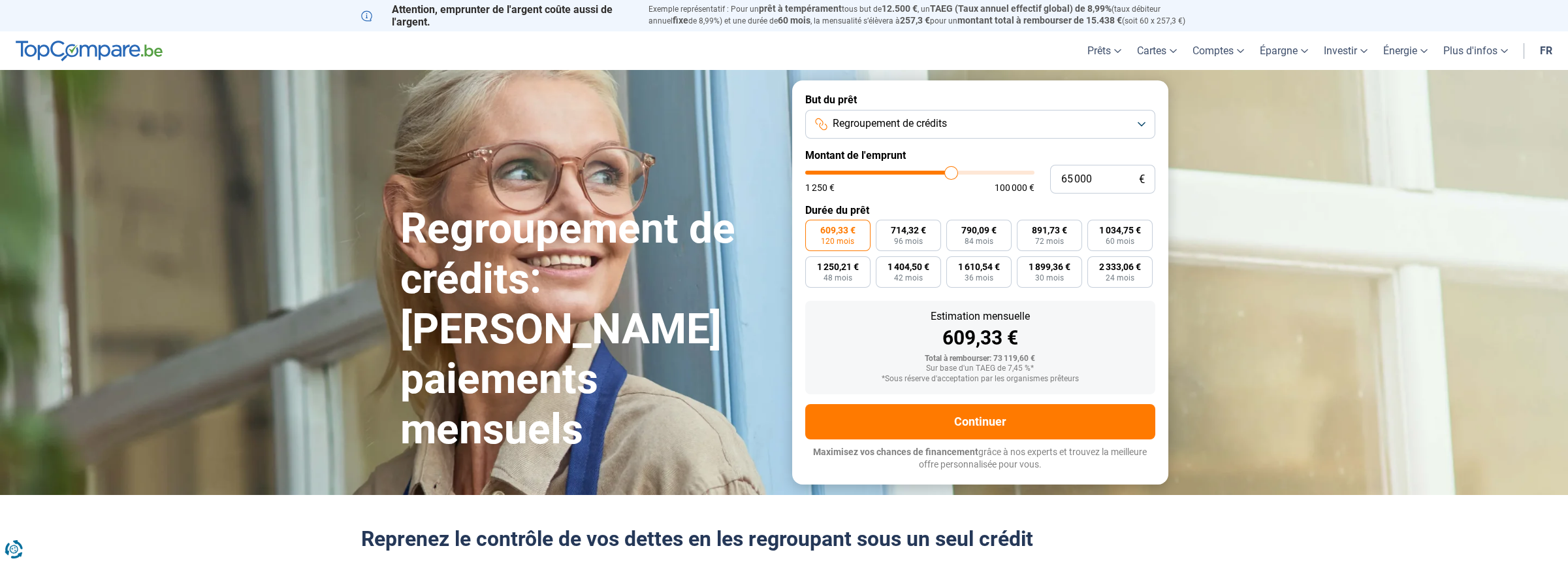
type input "65 250"
type input "65250"
type input "65 500"
type input "65500"
type input "67 000"
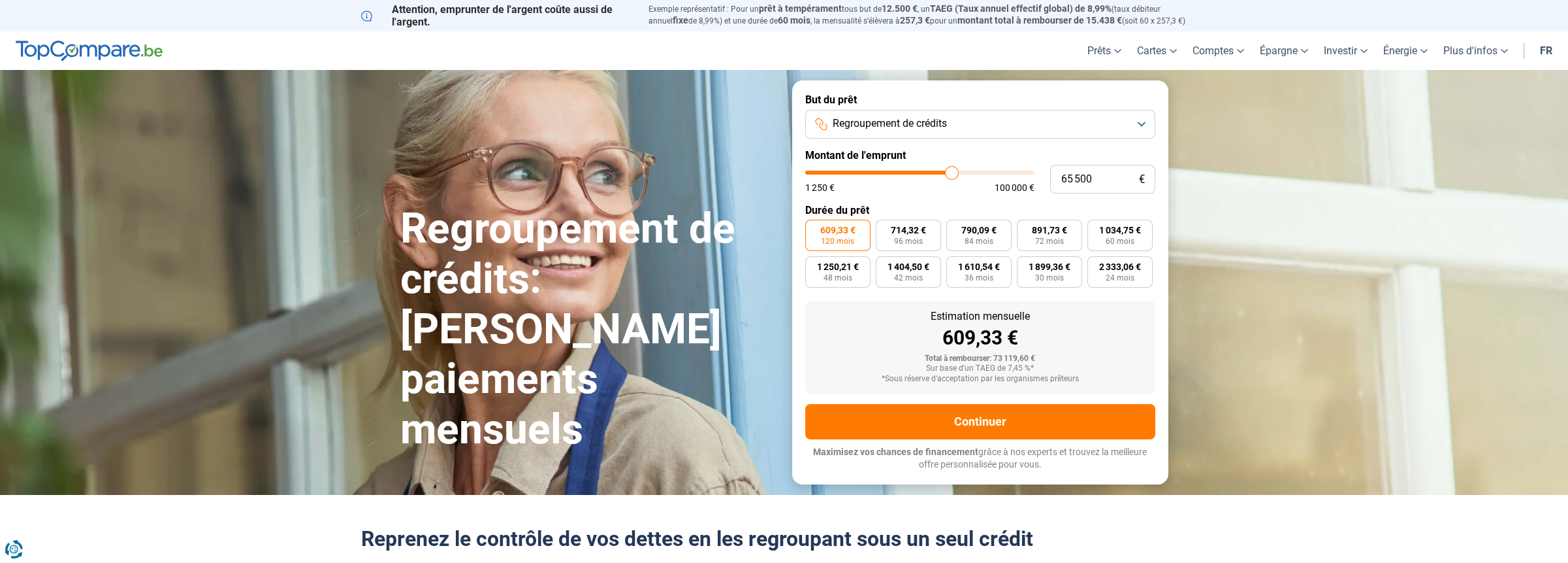
type input "67000"
type input "67 250"
type input "67250"
type input "67 750"
type input "67750"
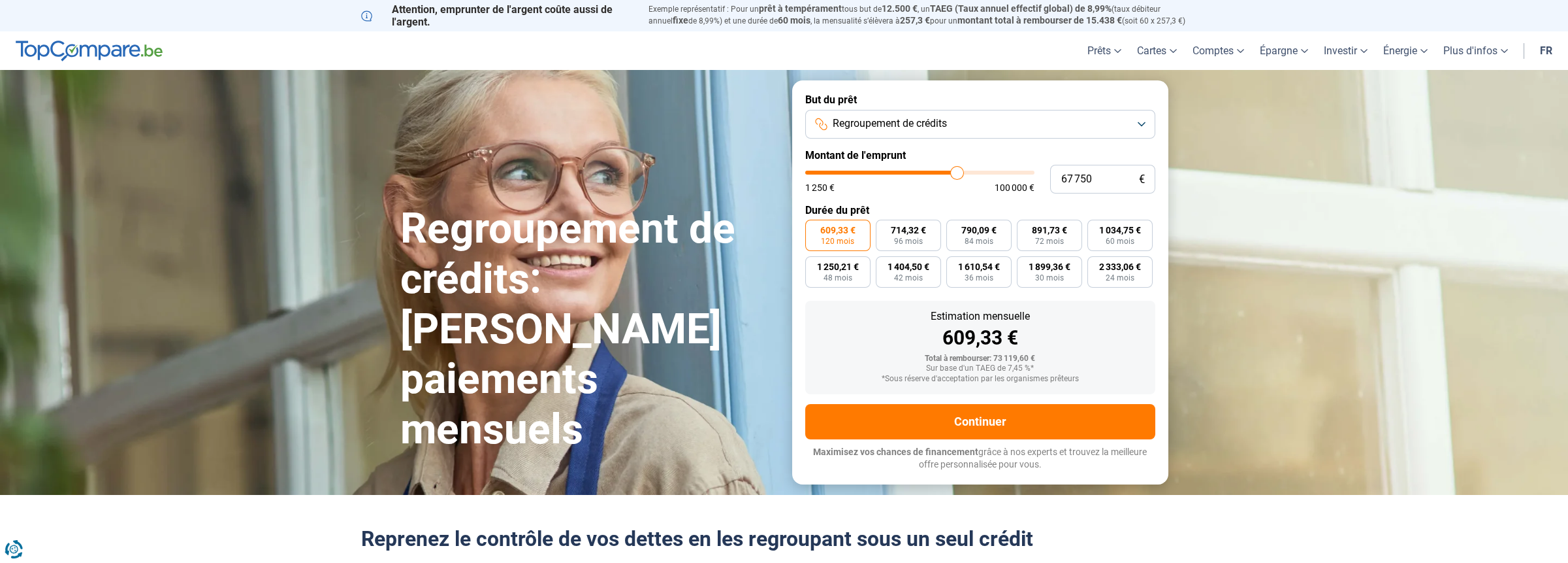
type input "68 000"
type input "68000"
type input "68 250"
type input "68250"
type input "68 750"
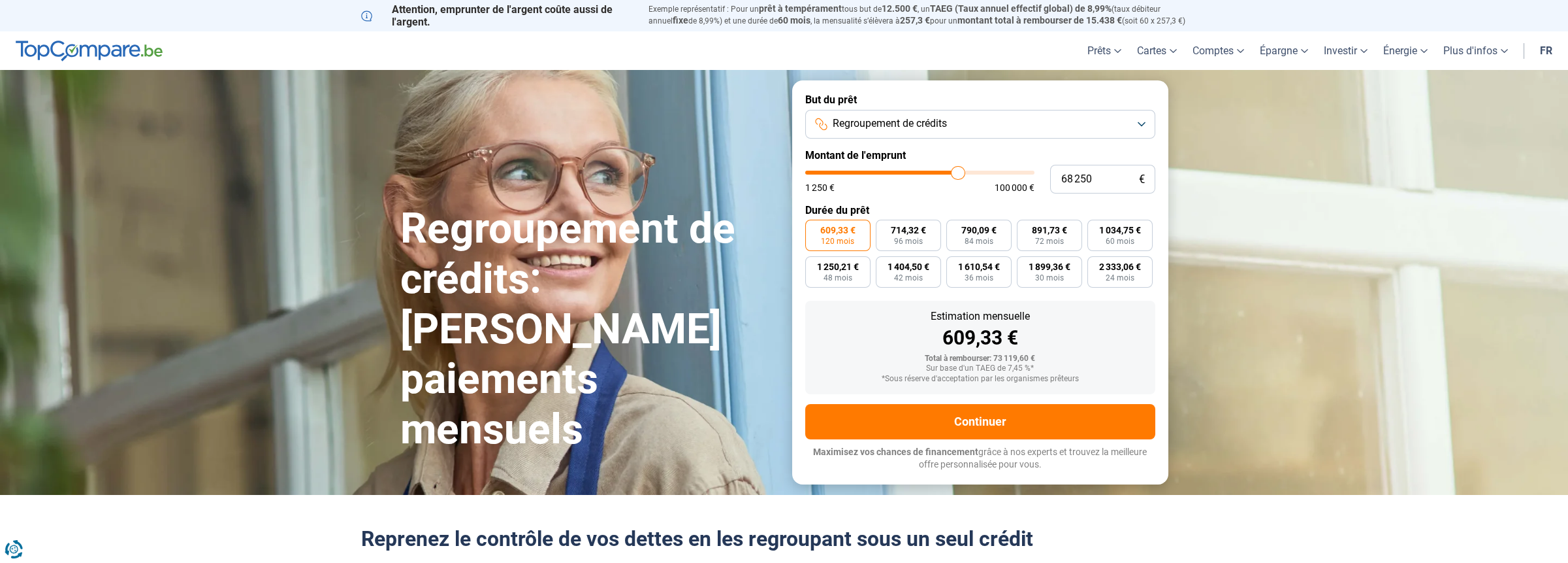
type input "68750"
type input "69 250"
type input "69250"
type input "69 750"
type input "69750"
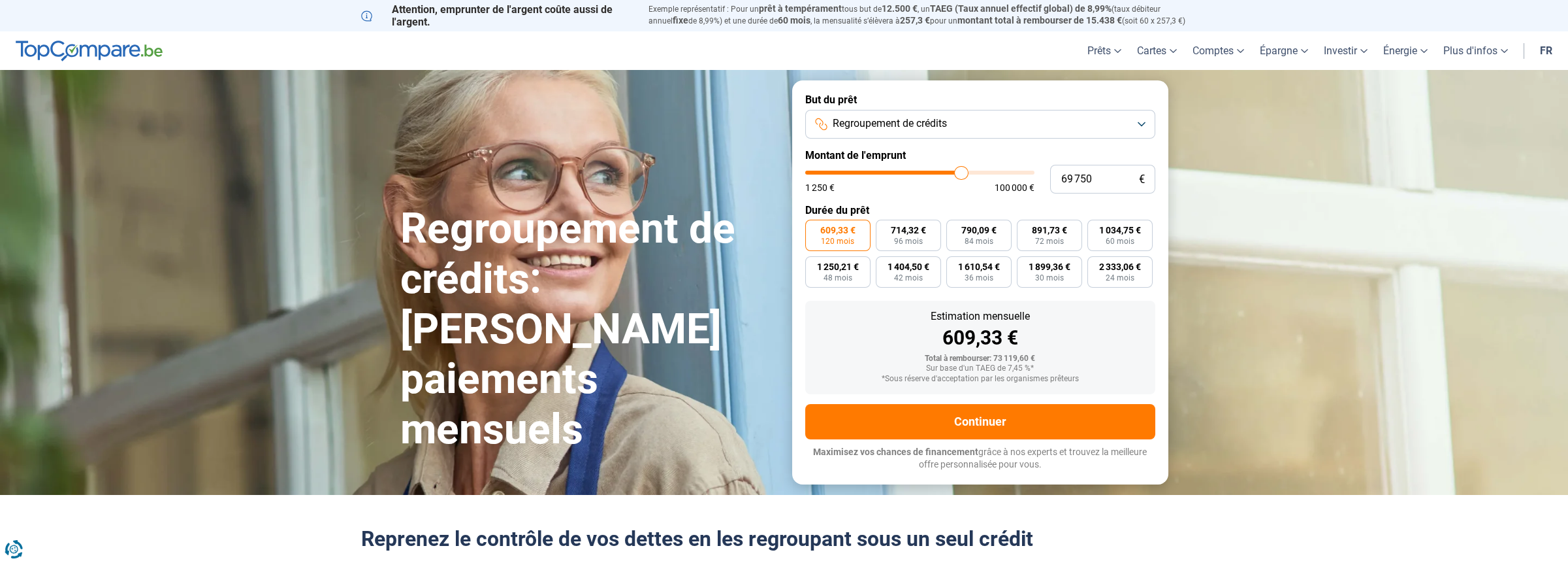
type input "70 250"
type input "70250"
type input "69 500"
type input "69500"
type input "69 250"
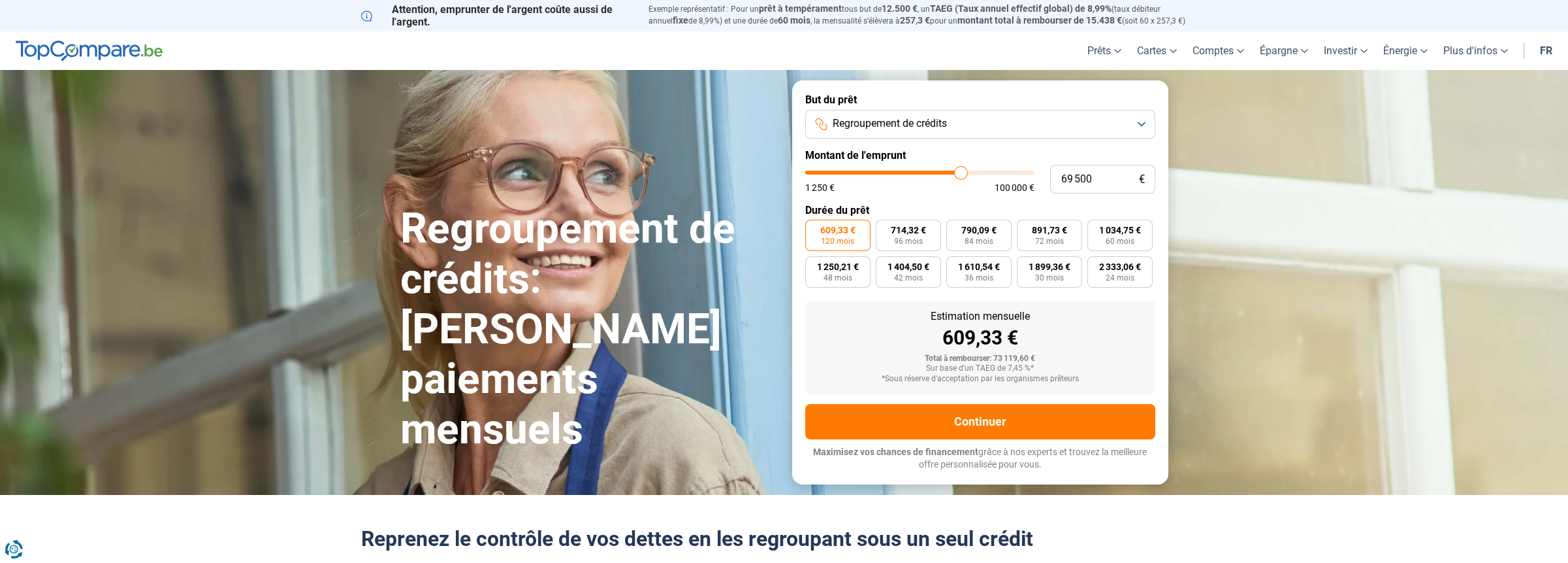
type input "69250"
type input "69 500"
type input "69500"
type input "69 750"
type input "69750"
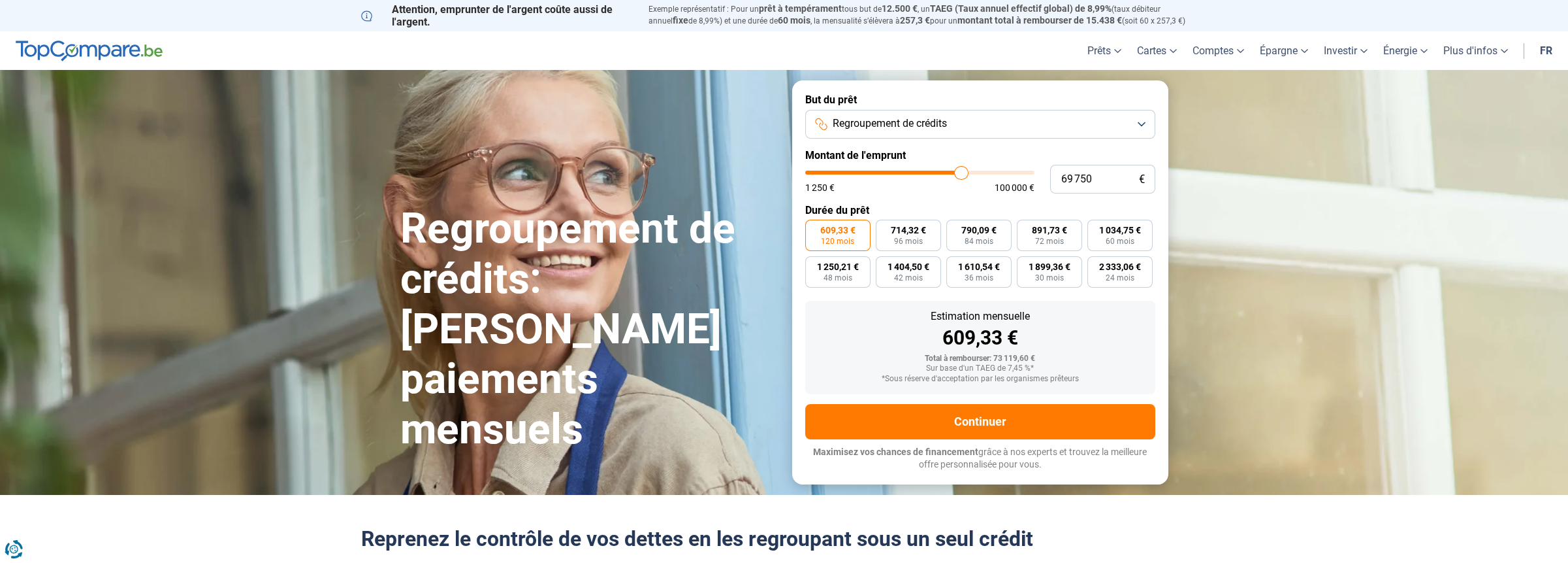
type input "70 250"
drag, startPoint x: 928, startPoint y: 170, endPoint x: 962, endPoint y: 178, distance: 34.9
type input "70250"
click at [962, 174] on input "range" at bounding box center [919, 172] width 229 height 4
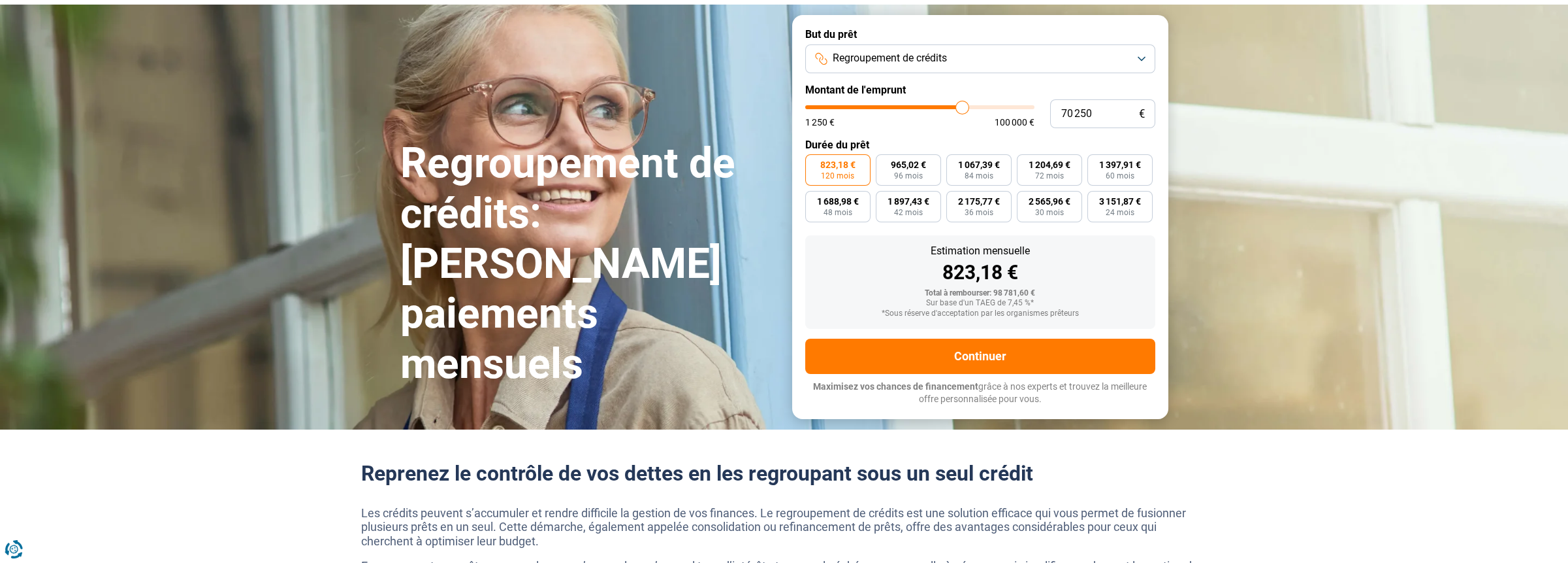
type input "70 000"
type input "70000"
type input "70 250"
drag, startPoint x: 959, startPoint y: 105, endPoint x: 969, endPoint y: 106, distance: 10.0
click at [969, 106] on input "range" at bounding box center [919, 107] width 229 height 4
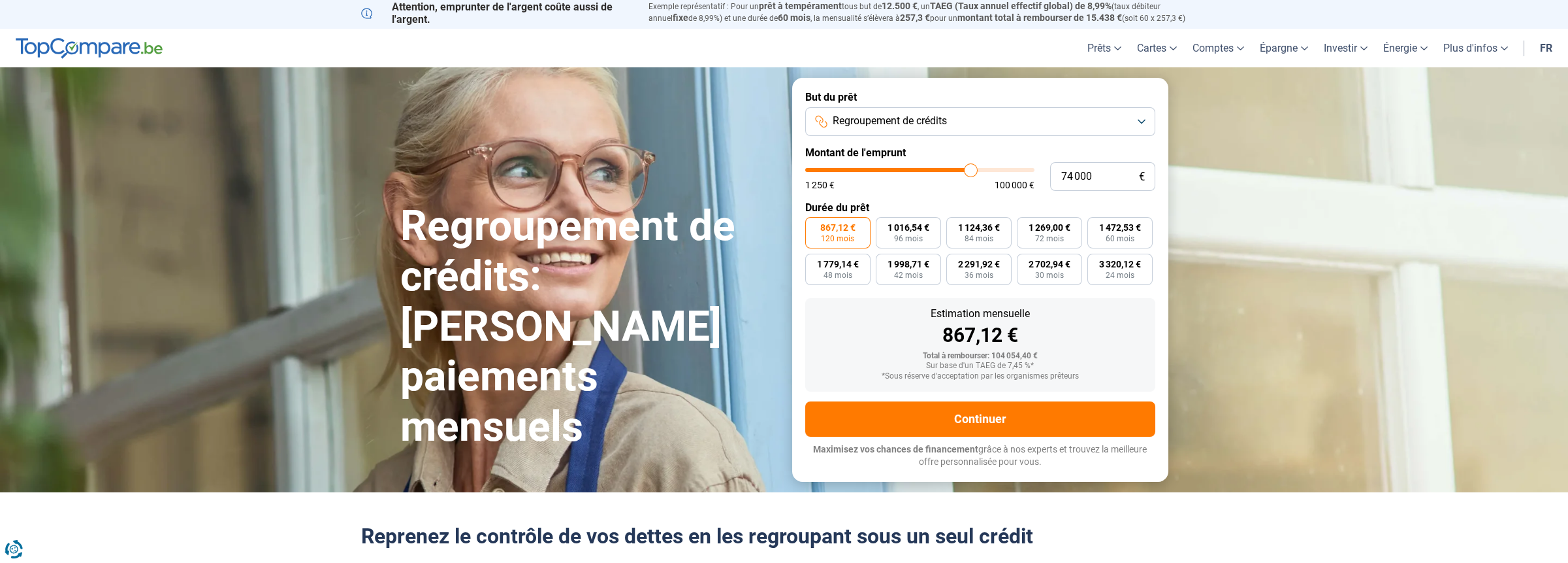
scroll to position [0, 0]
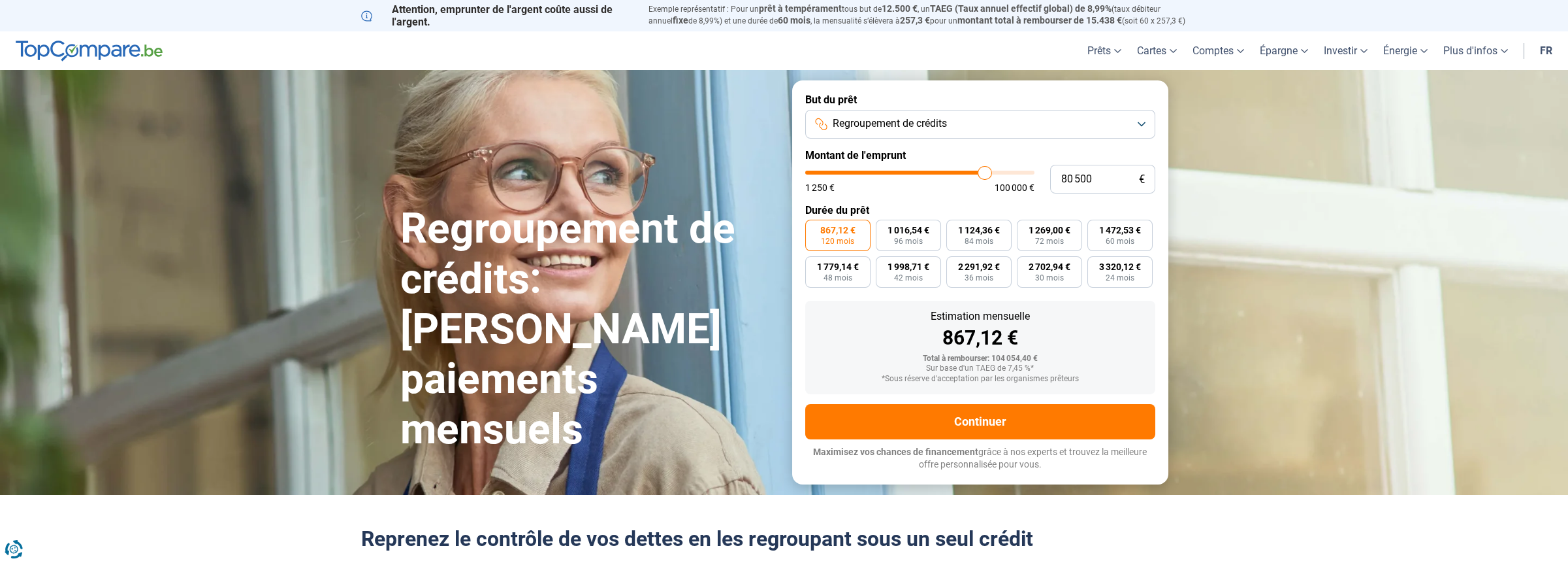
drag, startPoint x: 967, startPoint y: 167, endPoint x: 984, endPoint y: 170, distance: 17.3
click at [984, 170] on input "range" at bounding box center [919, 172] width 229 height 4
drag, startPoint x: 984, startPoint y: 170, endPoint x: 940, endPoint y: 156, distance: 46.2
click at [940, 170] on input "range" at bounding box center [919, 172] width 229 height 4
click at [934, 170] on input "range" at bounding box center [919, 172] width 229 height 4
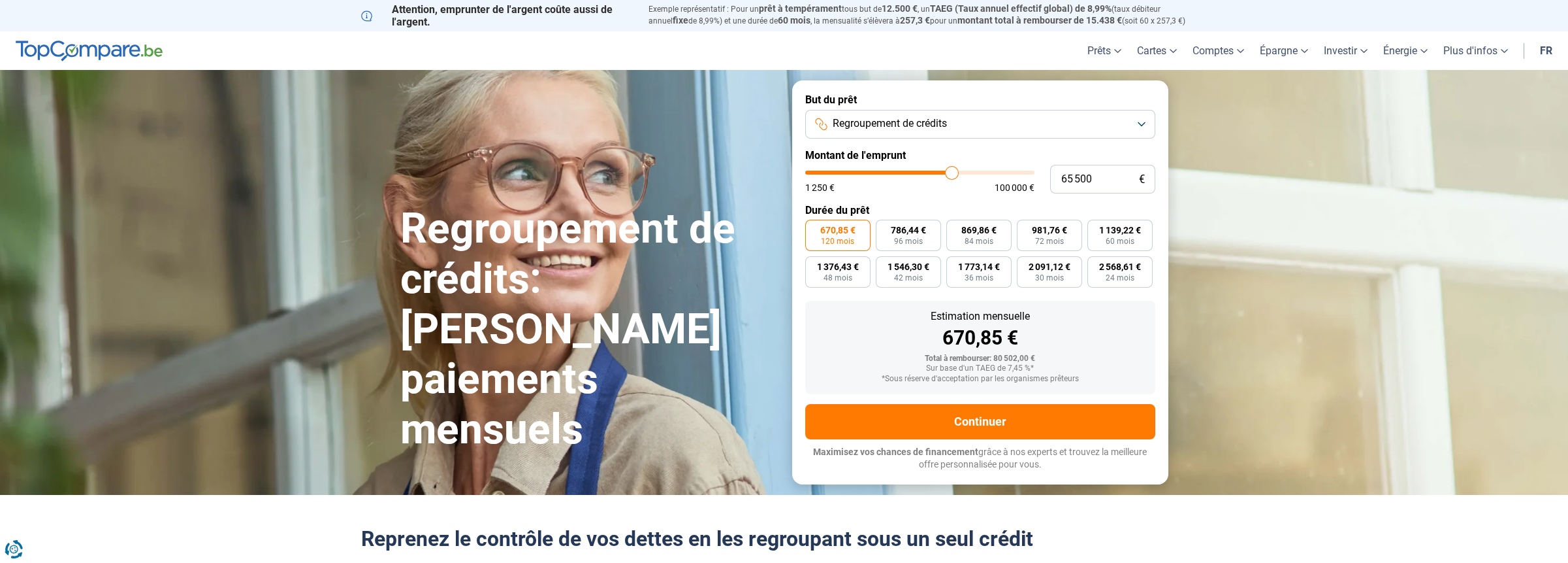
drag, startPoint x: 934, startPoint y: 170, endPoint x: 951, endPoint y: 168, distance: 17.1
click at [951, 170] on input "range" at bounding box center [919, 172] width 229 height 4
click at [956, 174] on input "range" at bounding box center [919, 172] width 229 height 4
